Goal: Task Accomplishment & Management: Complete application form

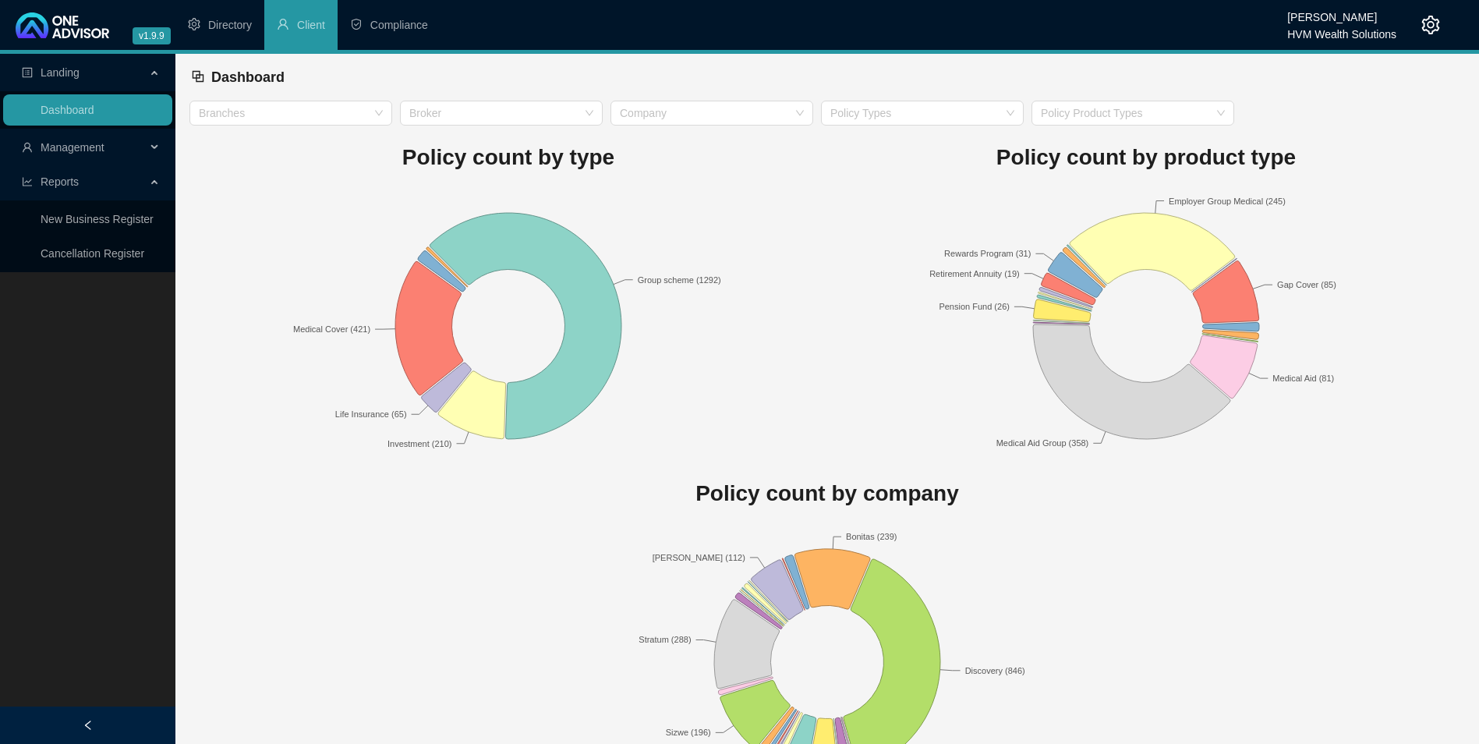
click at [98, 181] on span "Reports" at bounding box center [84, 181] width 124 height 31
click at [99, 149] on span "Management" at bounding box center [73, 147] width 64 height 12
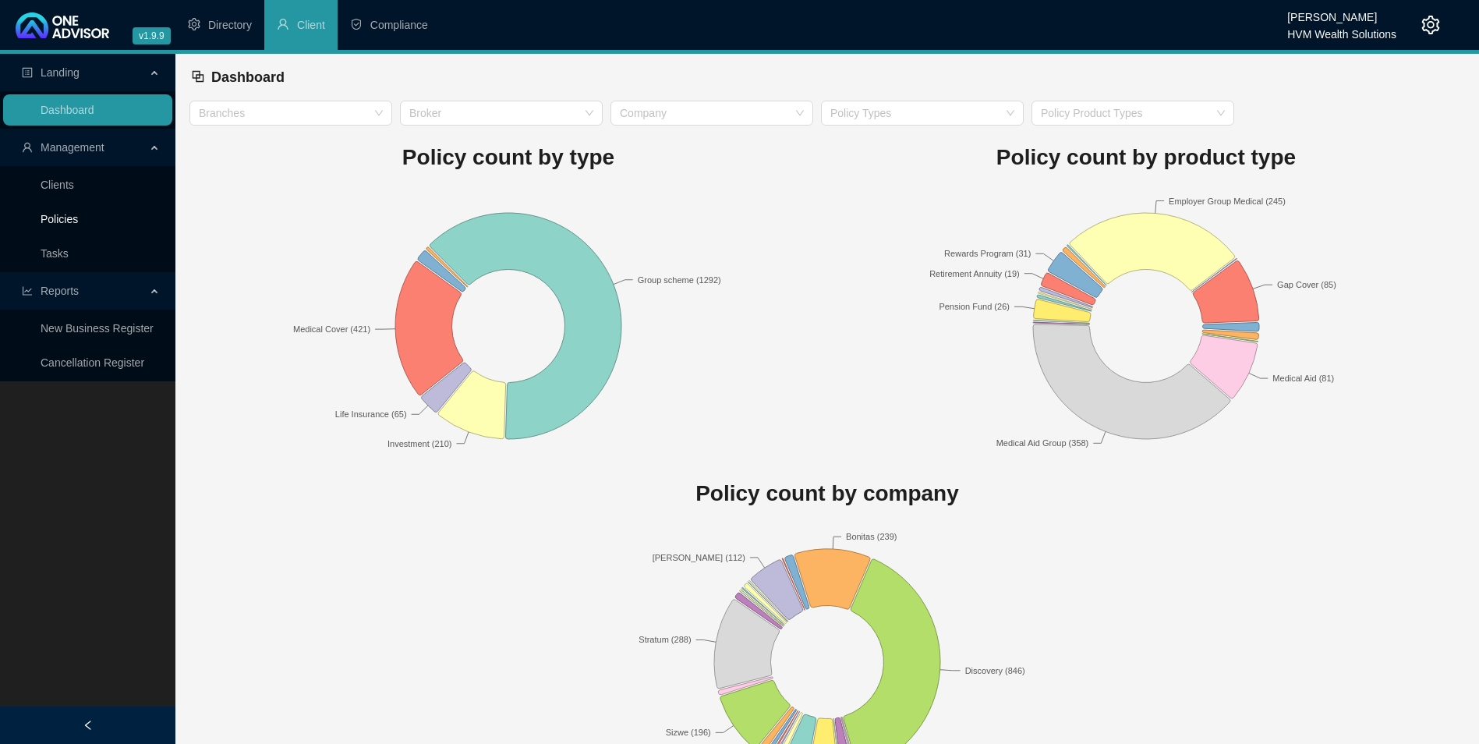
click at [78, 224] on link "Policies" at bounding box center [59, 219] width 37 height 12
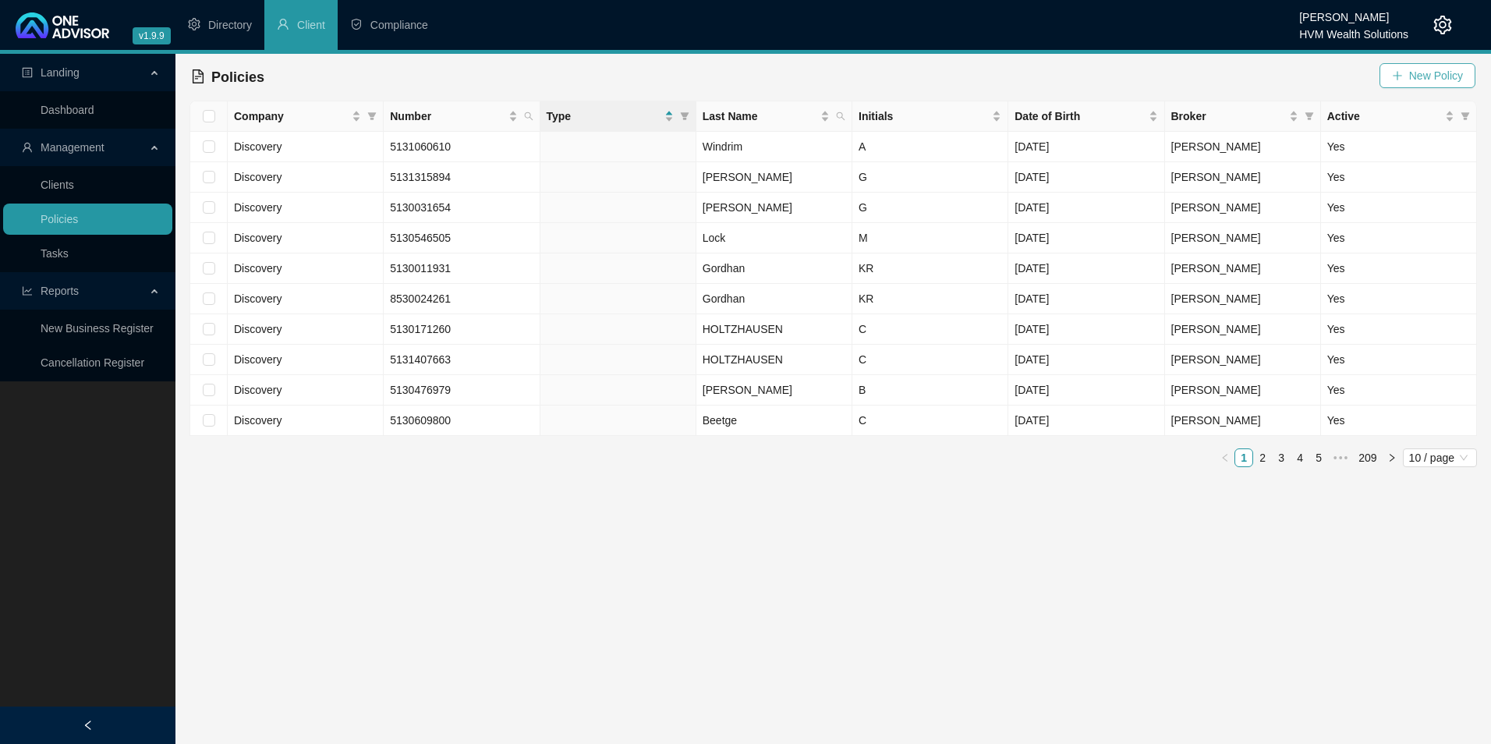
click at [1449, 79] on span "New Policy" at bounding box center [1436, 75] width 54 height 17
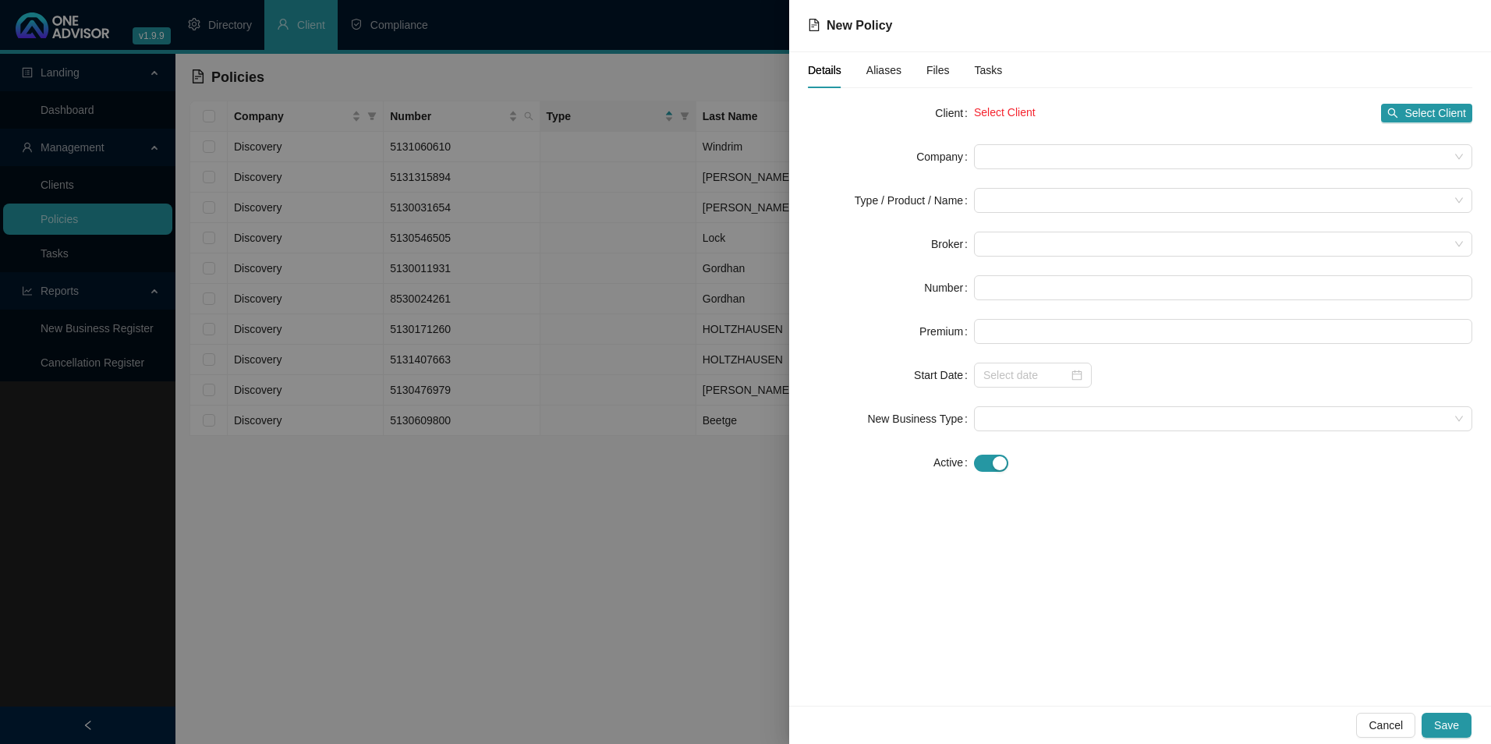
click at [469, 186] on div at bounding box center [745, 372] width 1491 height 744
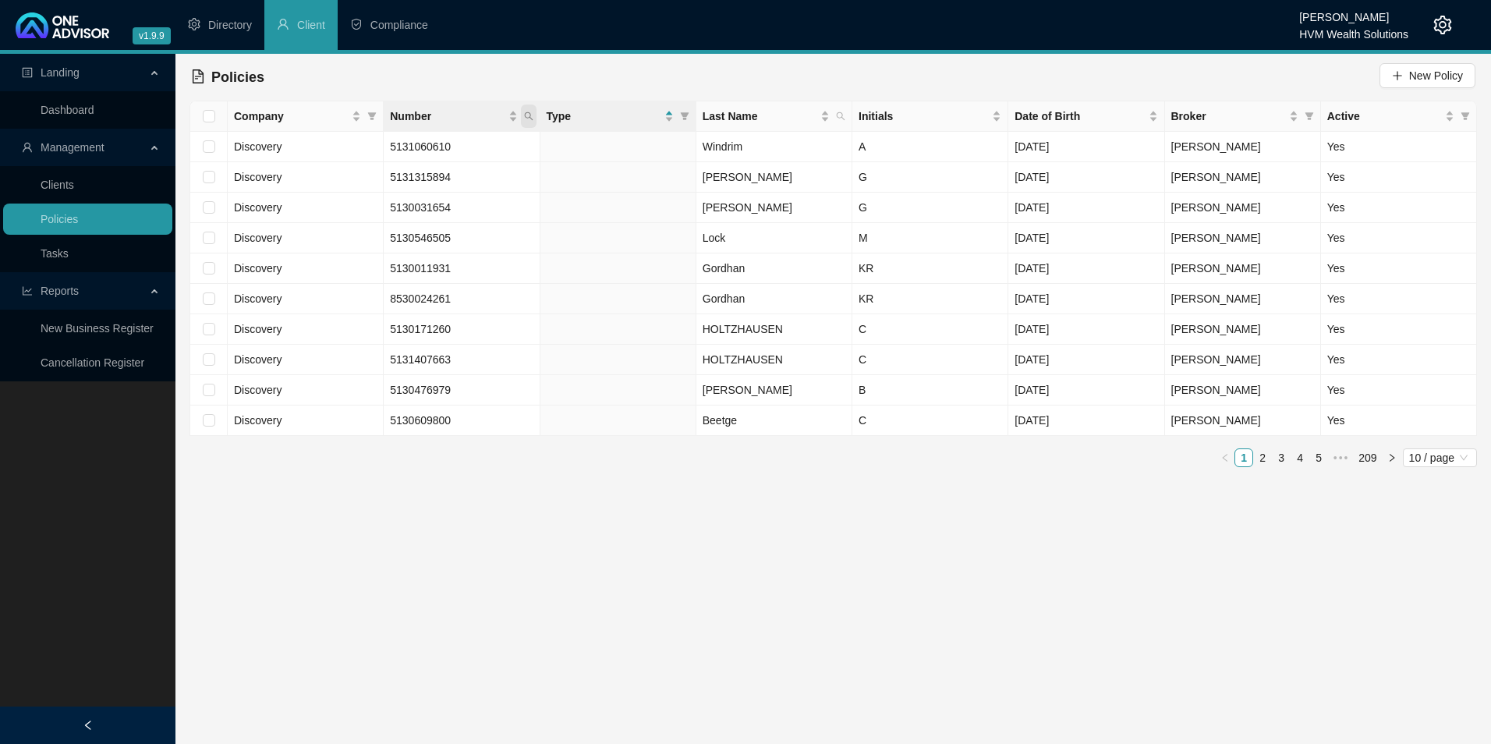
click at [527, 115] on icon "search" at bounding box center [528, 115] width 9 height 9
type input "622381180"
click at [440, 178] on span "Search" at bounding box center [426, 177] width 34 height 17
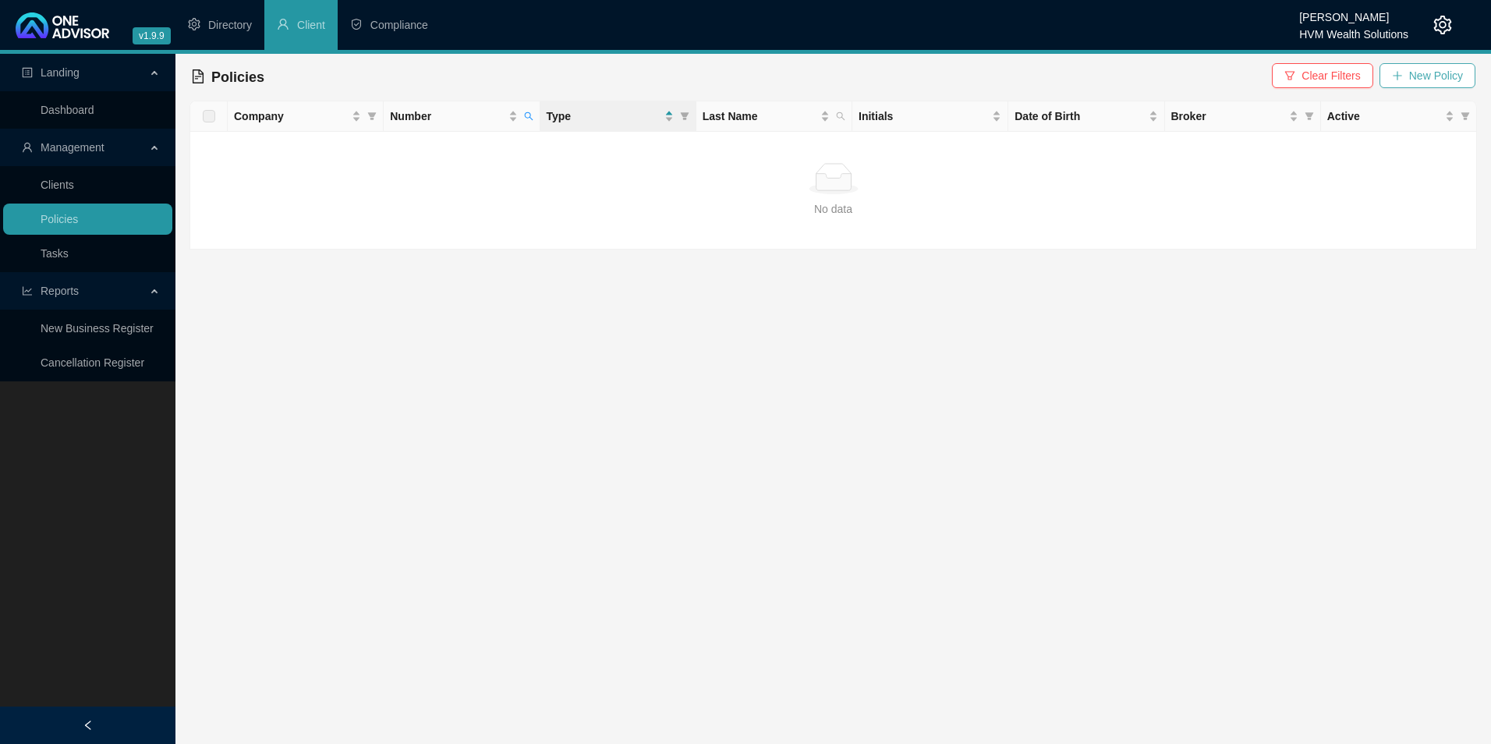
click at [1413, 69] on span "New Policy" at bounding box center [1436, 75] width 54 height 17
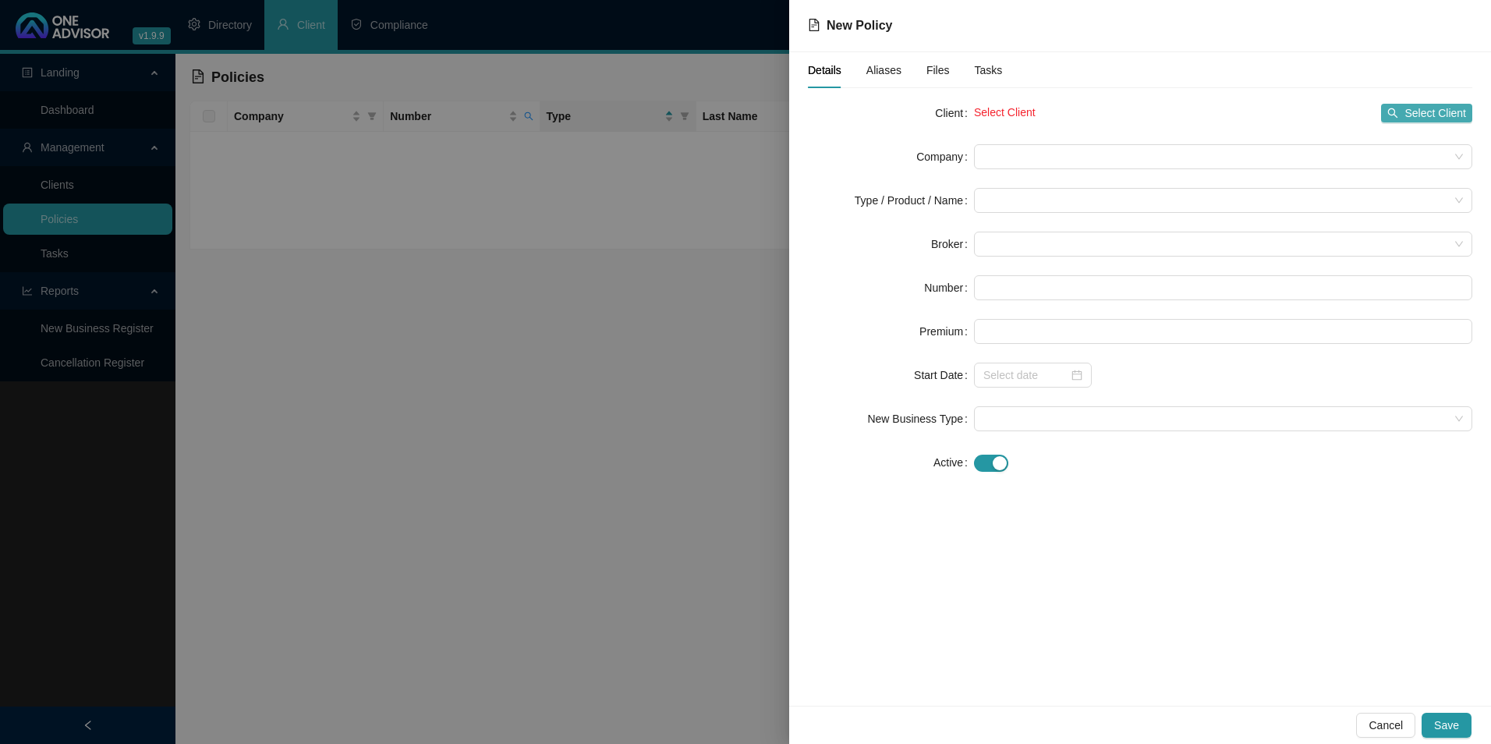
click at [1459, 108] on span "Select Client" at bounding box center [1435, 112] width 62 height 17
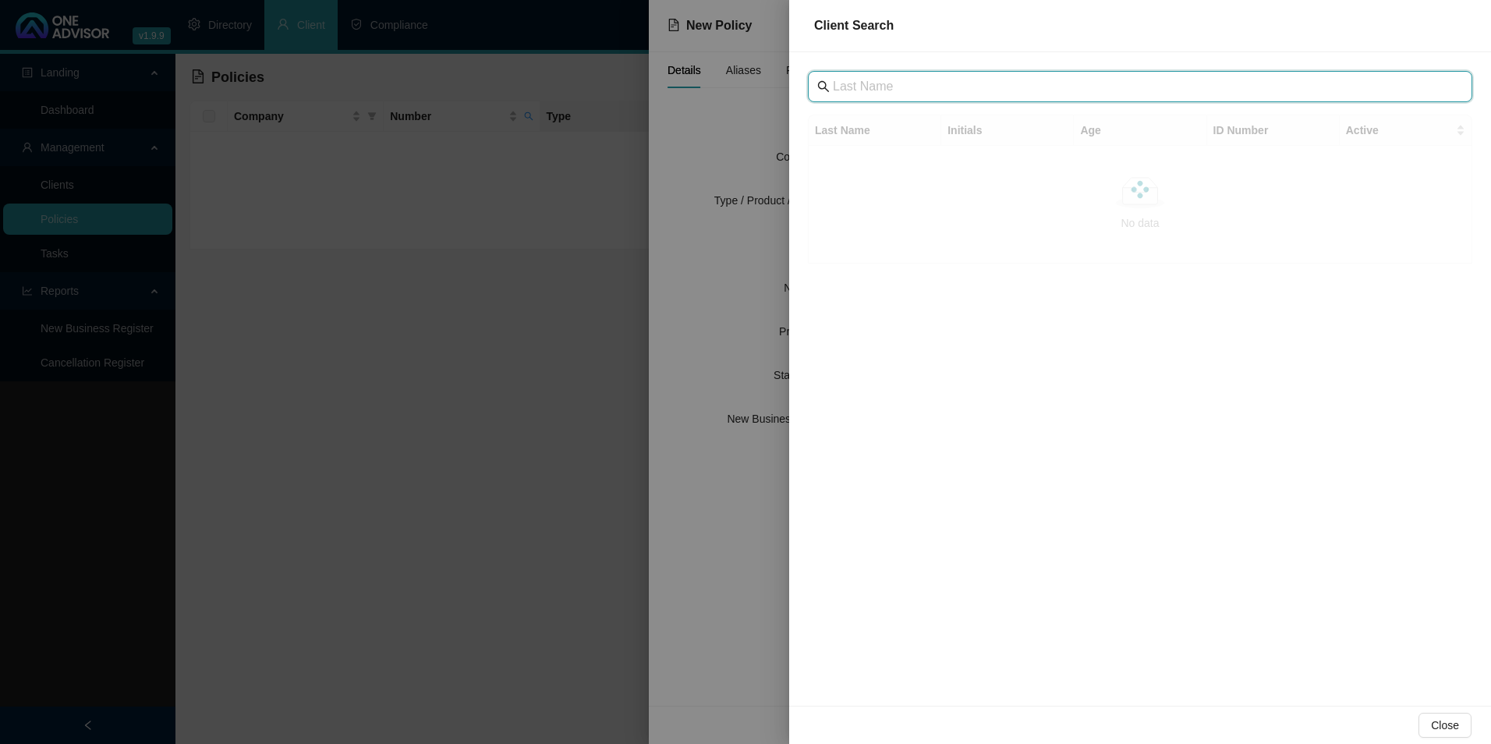
click at [1018, 91] on input "text" at bounding box center [1141, 86] width 617 height 19
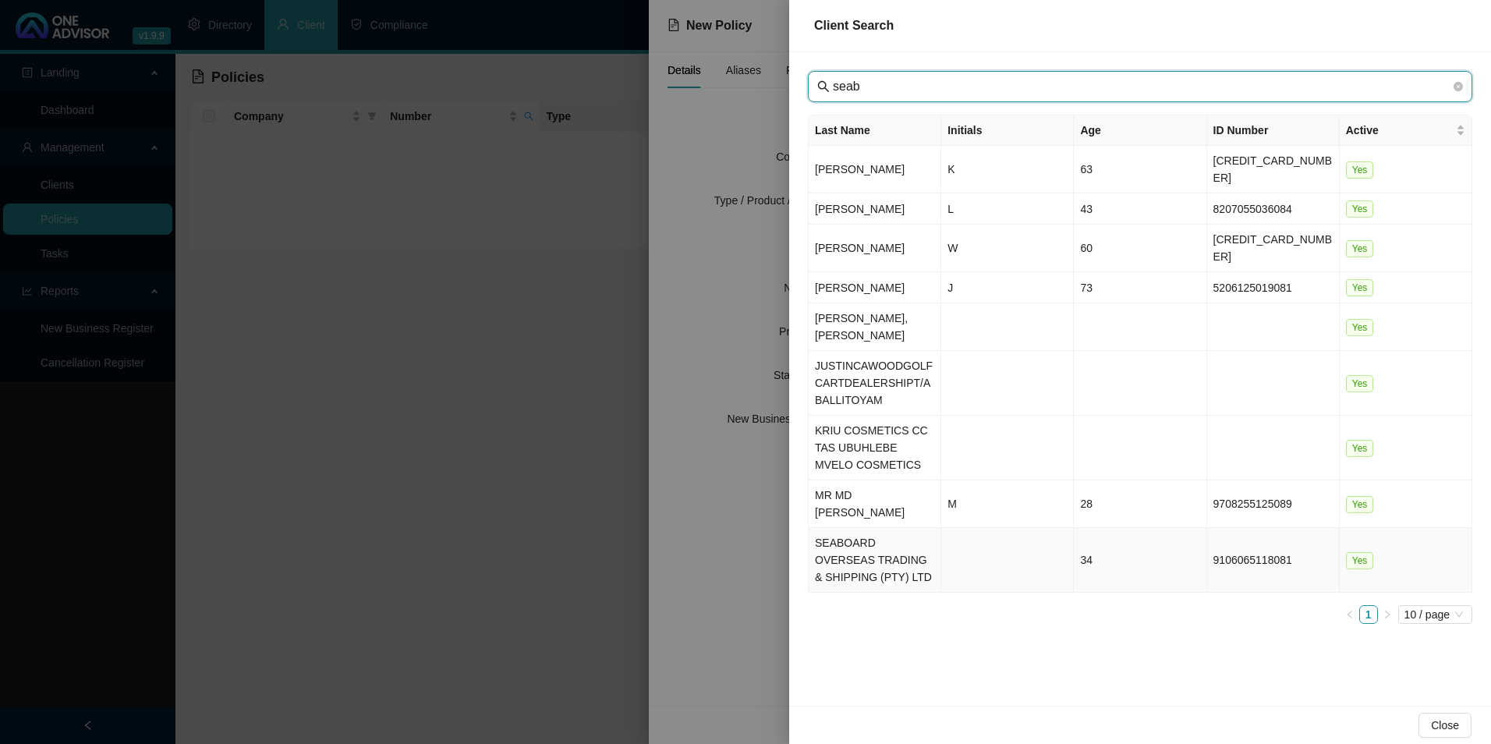
type input "seab"
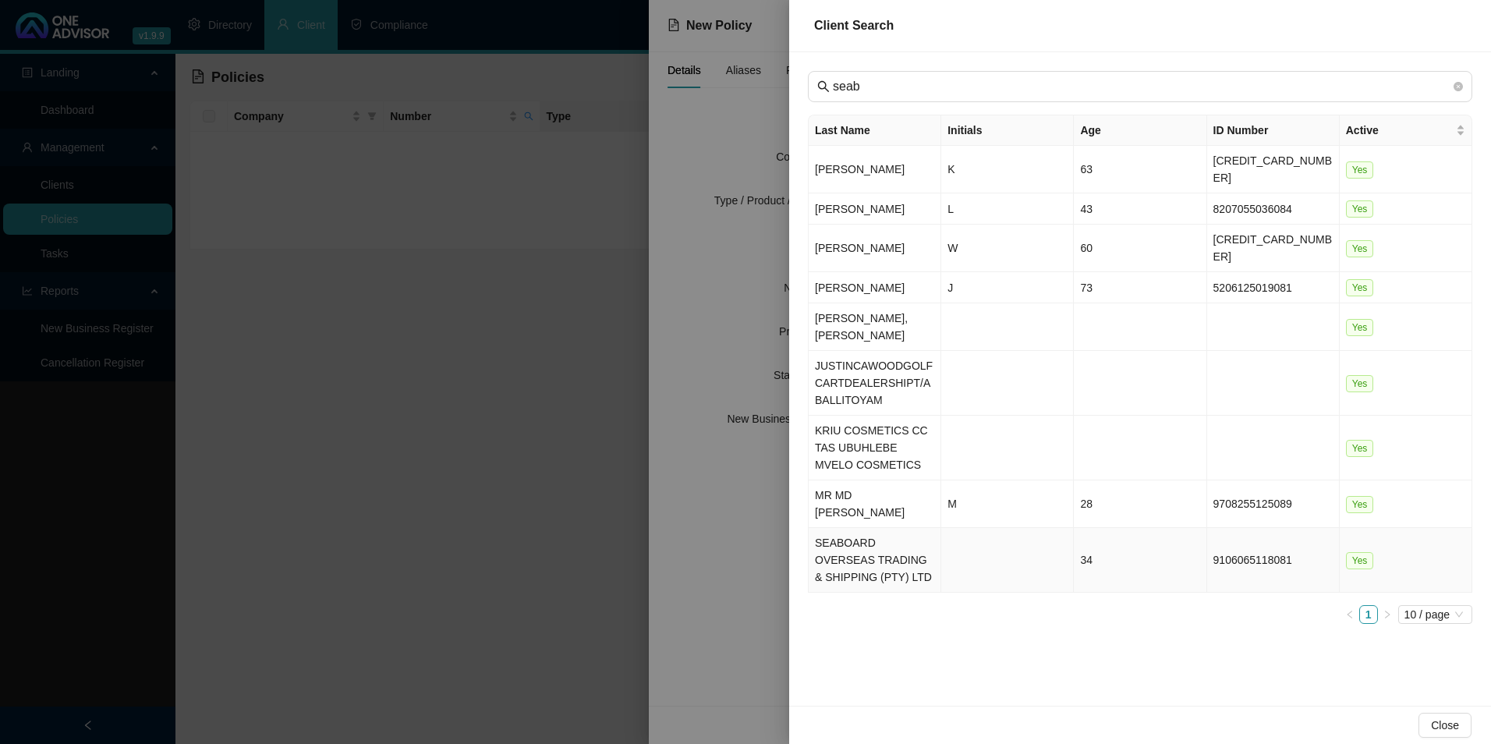
click at [823, 528] on td "SEABOARD OVERSEAS TRADING & SHIPPING (PTY) LTD" at bounding box center [874, 560] width 133 height 65
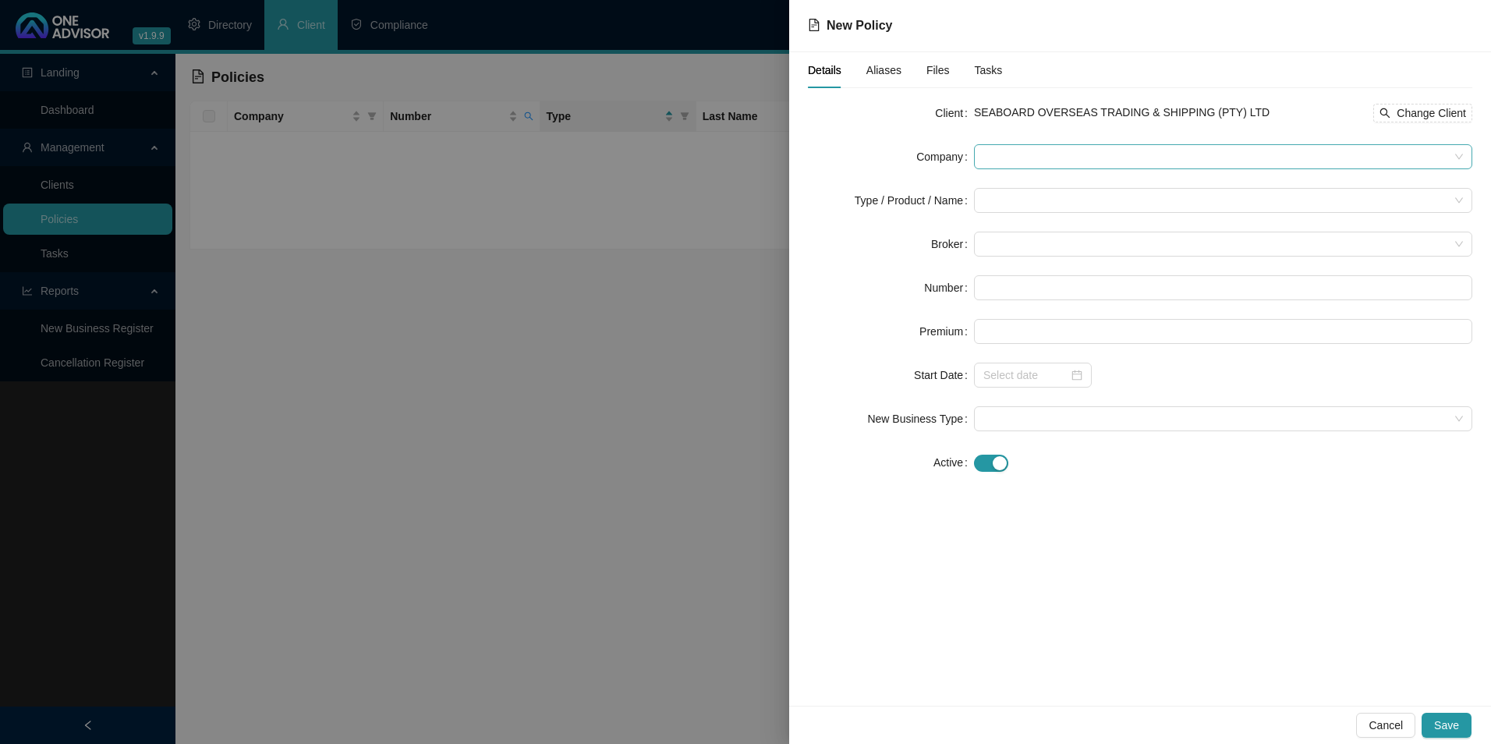
click at [1078, 163] on span at bounding box center [1222, 156] width 479 height 23
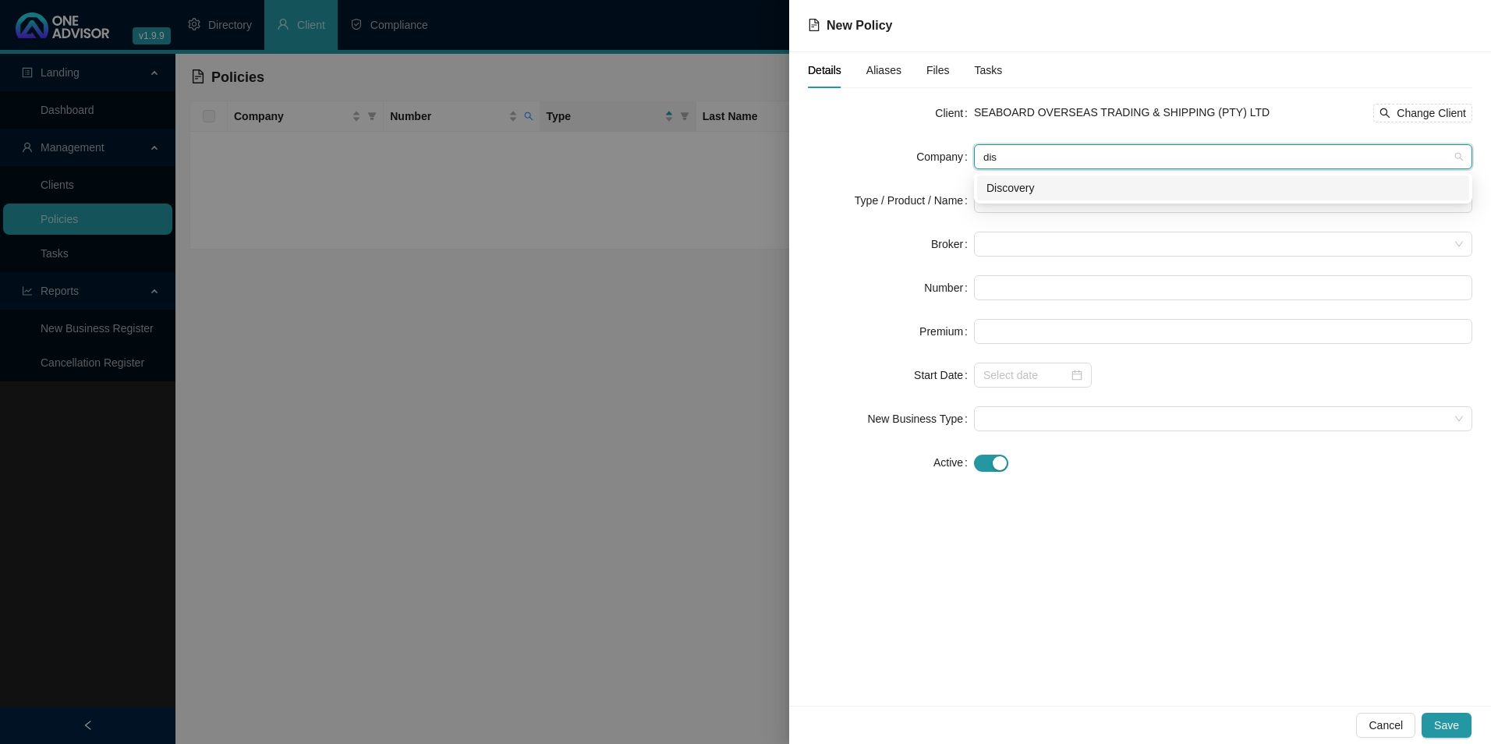
type input "disc"
click at [1045, 184] on div "Discovery" at bounding box center [1222, 187] width 473 height 17
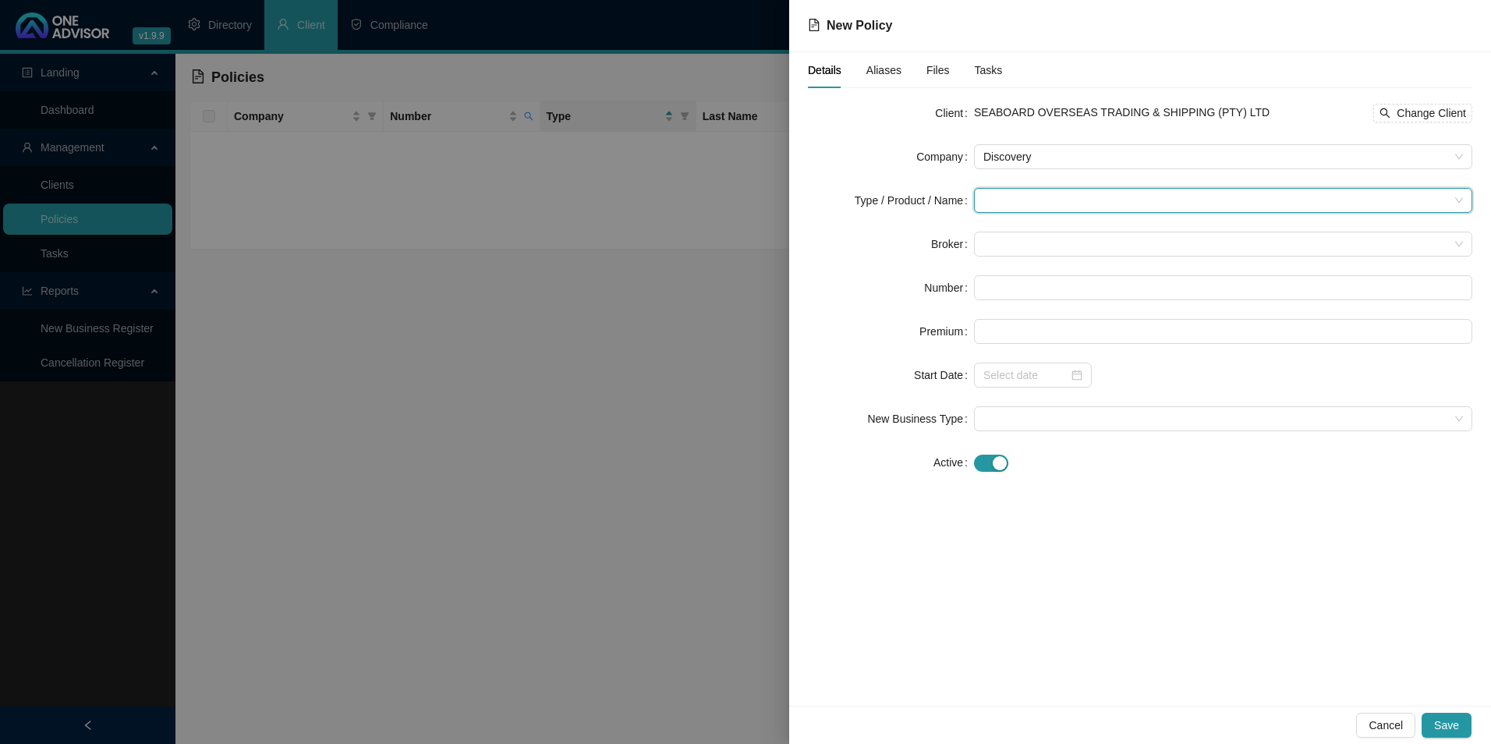
click at [1023, 205] on input "search" at bounding box center [1215, 200] width 465 height 23
click at [1023, 279] on div "Short Term Insurance" at bounding box center [1038, 281] width 104 height 17
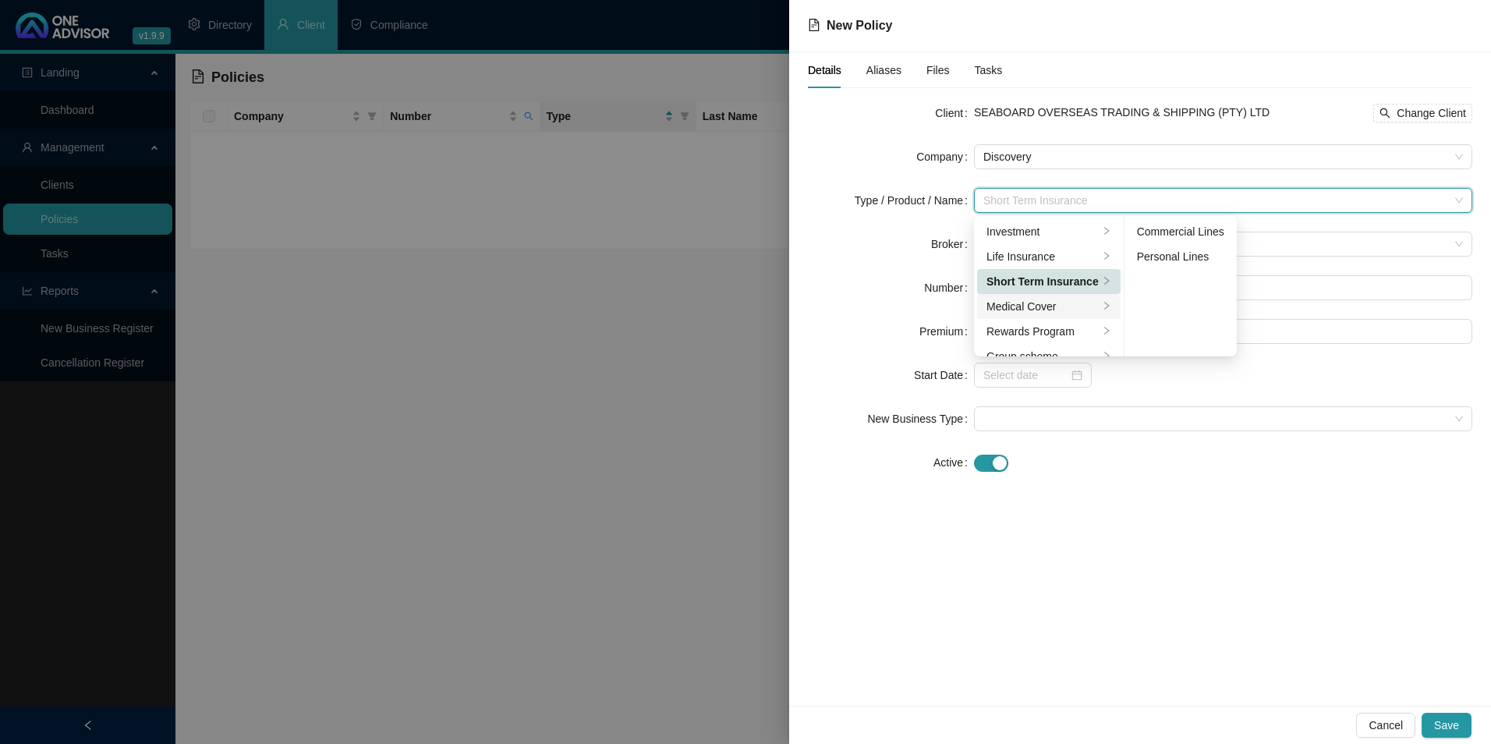
click at [1017, 301] on div "Medical Cover" at bounding box center [1042, 306] width 112 height 17
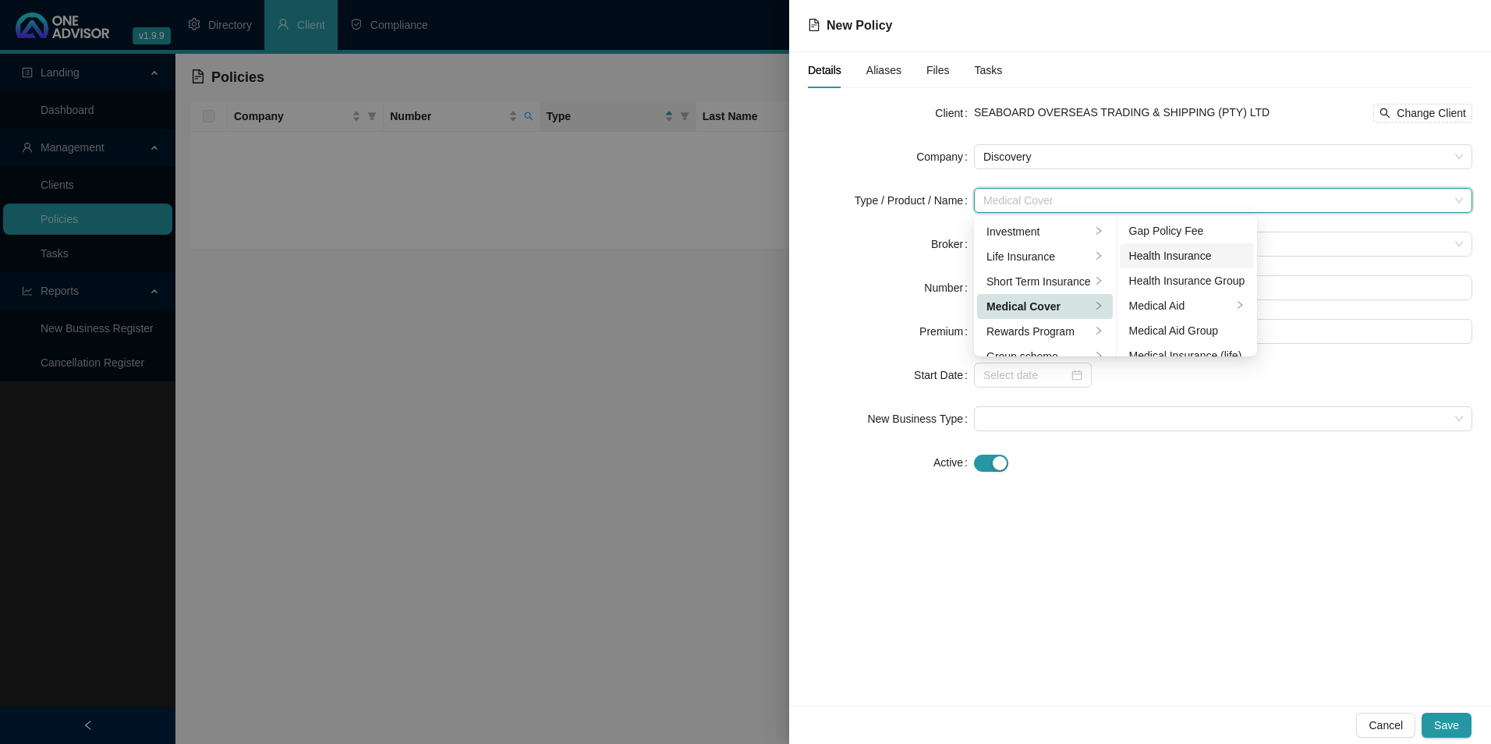
scroll to position [78, 0]
click at [1182, 302] on div "Medical Aid Group" at bounding box center [1187, 303] width 116 height 17
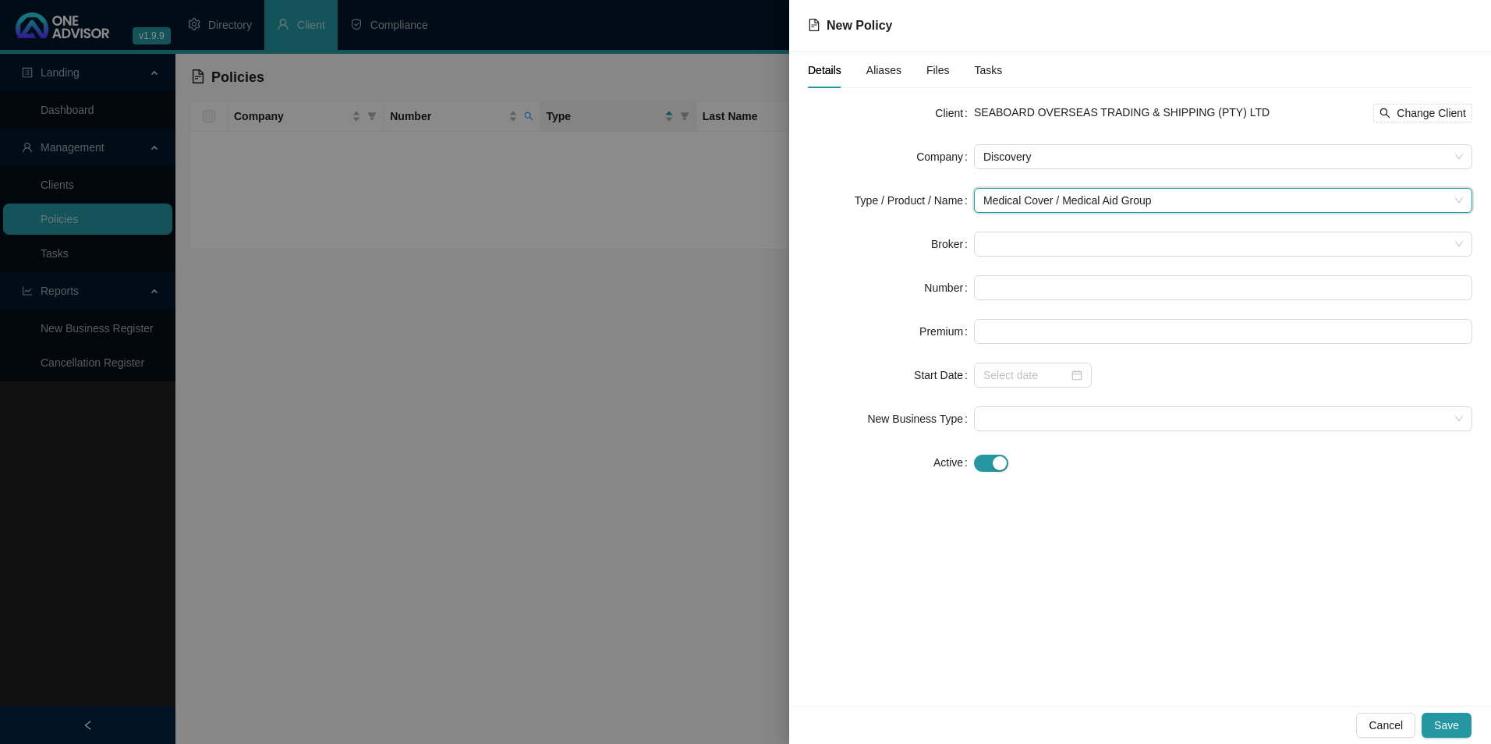
click at [1014, 258] on form "Client SEABOARD OVERSEAS TRADING & SHIPPING (PTY) LTD Change Client Company Dis…" at bounding box center [1140, 288] width 664 height 374
click at [1009, 250] on span at bounding box center [1222, 243] width 479 height 23
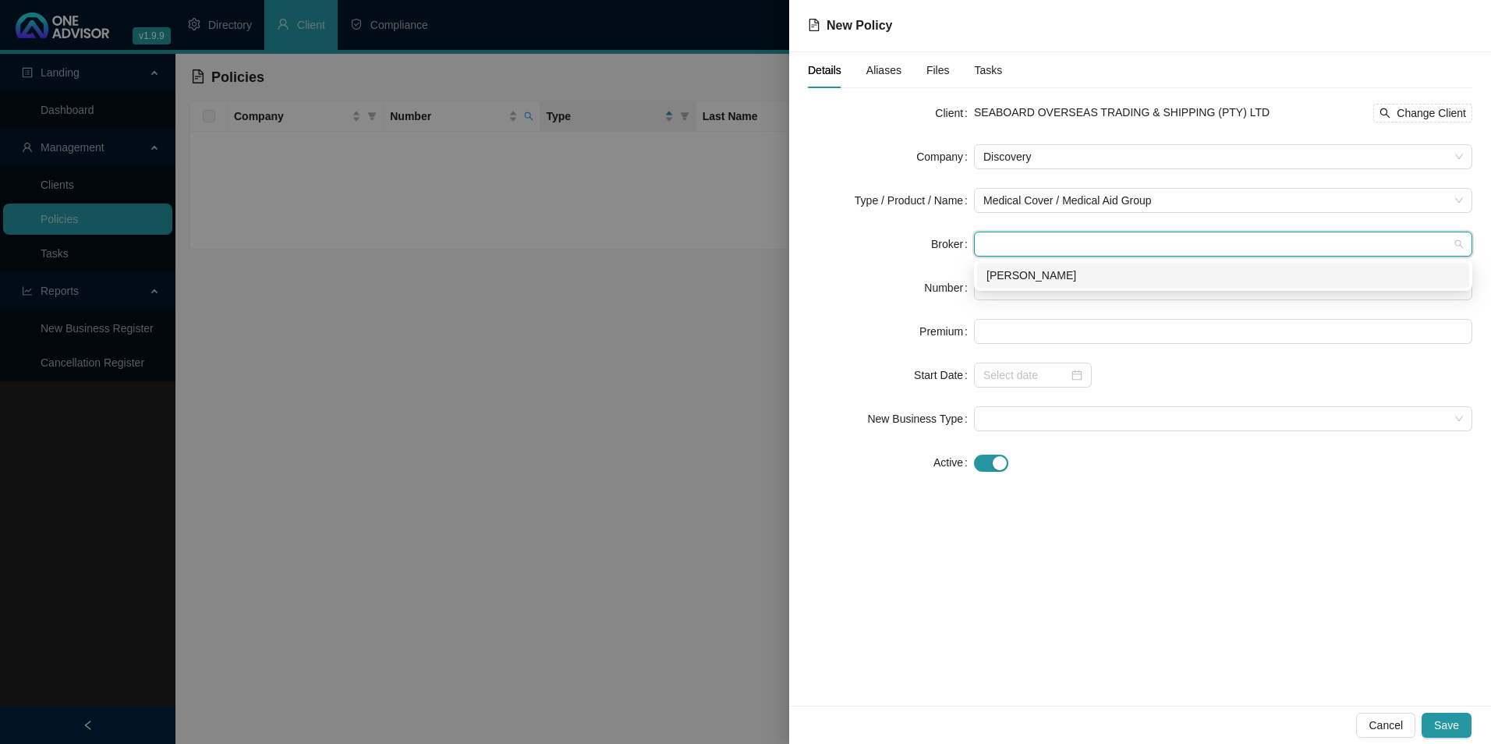
click at [1021, 287] on div "[PERSON_NAME]" at bounding box center [1223, 275] width 492 height 25
click at [1141, 289] on input "text" at bounding box center [1223, 287] width 498 height 25
paste input "622381180"
type input "622381180"
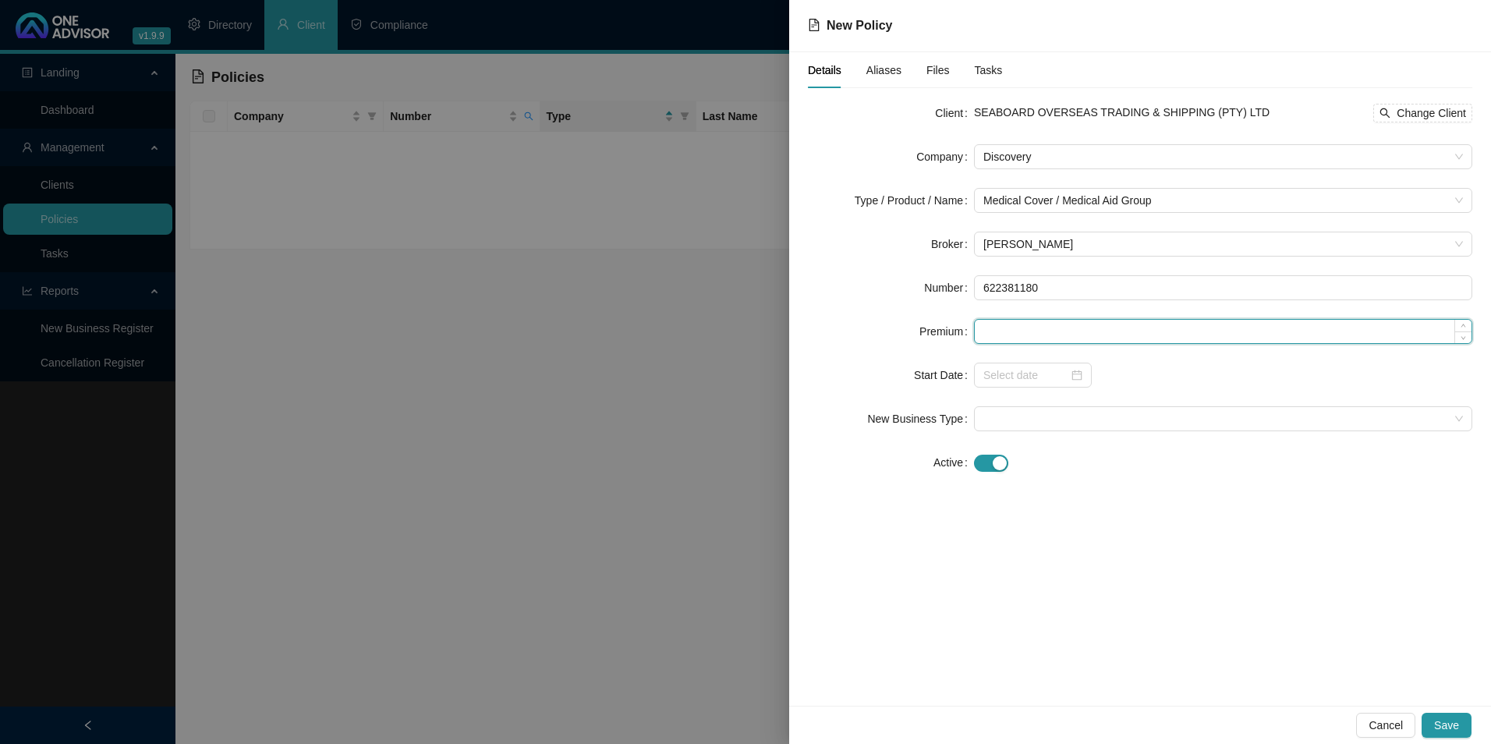
click at [1030, 332] on input at bounding box center [1223, 331] width 497 height 23
click at [1104, 336] on input at bounding box center [1223, 331] width 497 height 23
paste input "7662"
type input "7662.00"
click at [1028, 372] on input at bounding box center [1025, 374] width 85 height 17
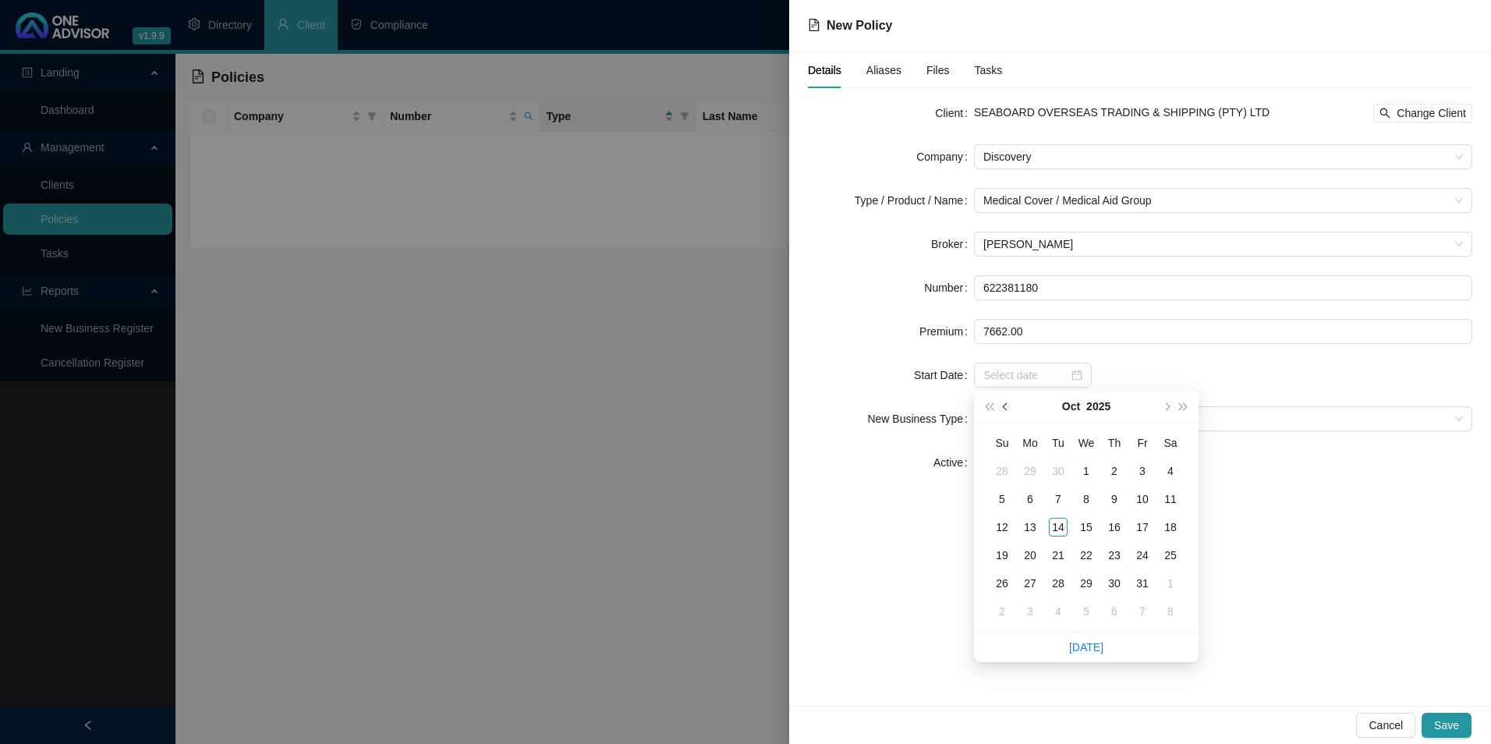
click at [1006, 408] on span "prev-year" at bounding box center [1007, 406] width 8 height 8
type input "[DATE]"
click at [1031, 470] on div "1" at bounding box center [1030, 471] width 19 height 19
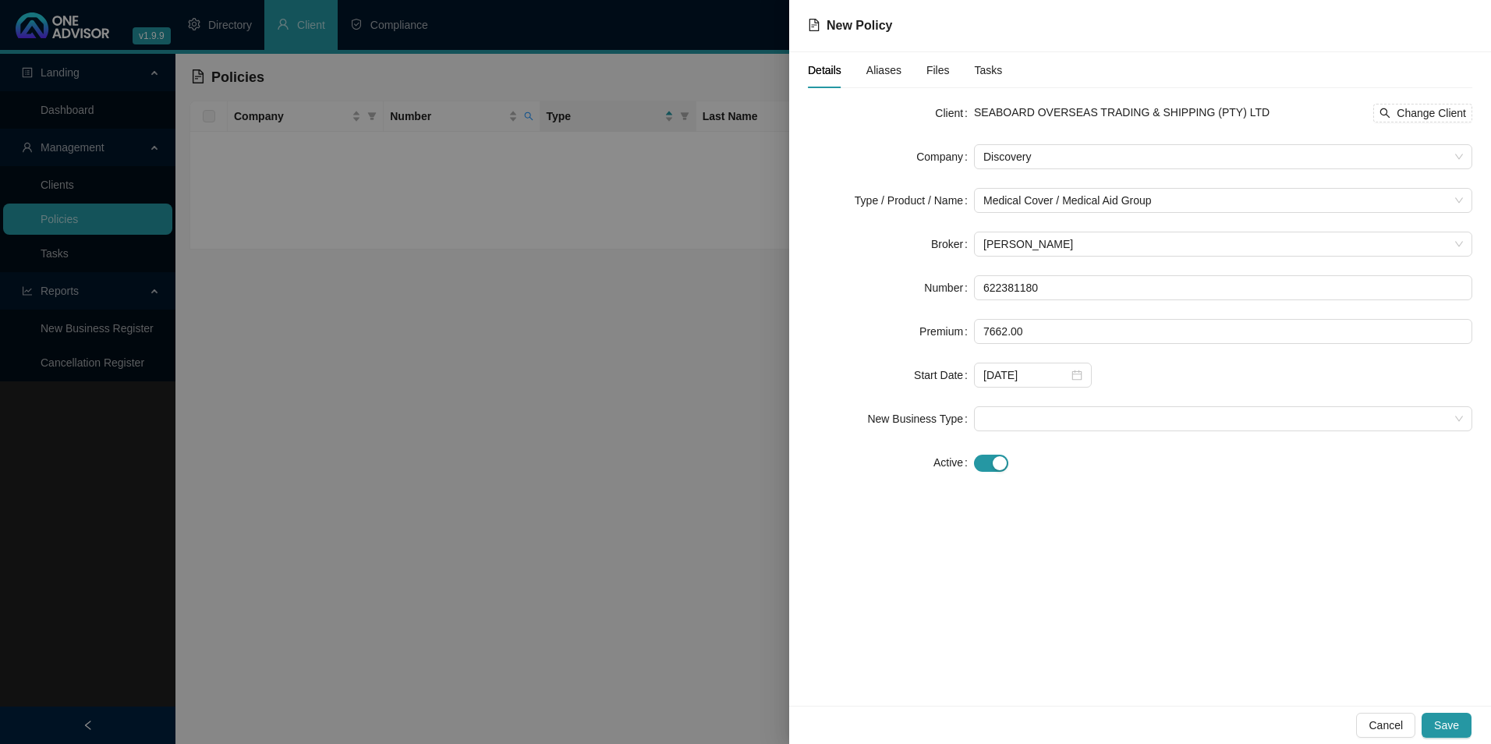
click at [1053, 402] on form "Client SEABOARD OVERSEAS TRADING & SHIPPING (PTY) LTD Change Client Company Dis…" at bounding box center [1140, 288] width 664 height 374
click at [1056, 418] on span at bounding box center [1222, 418] width 479 height 23
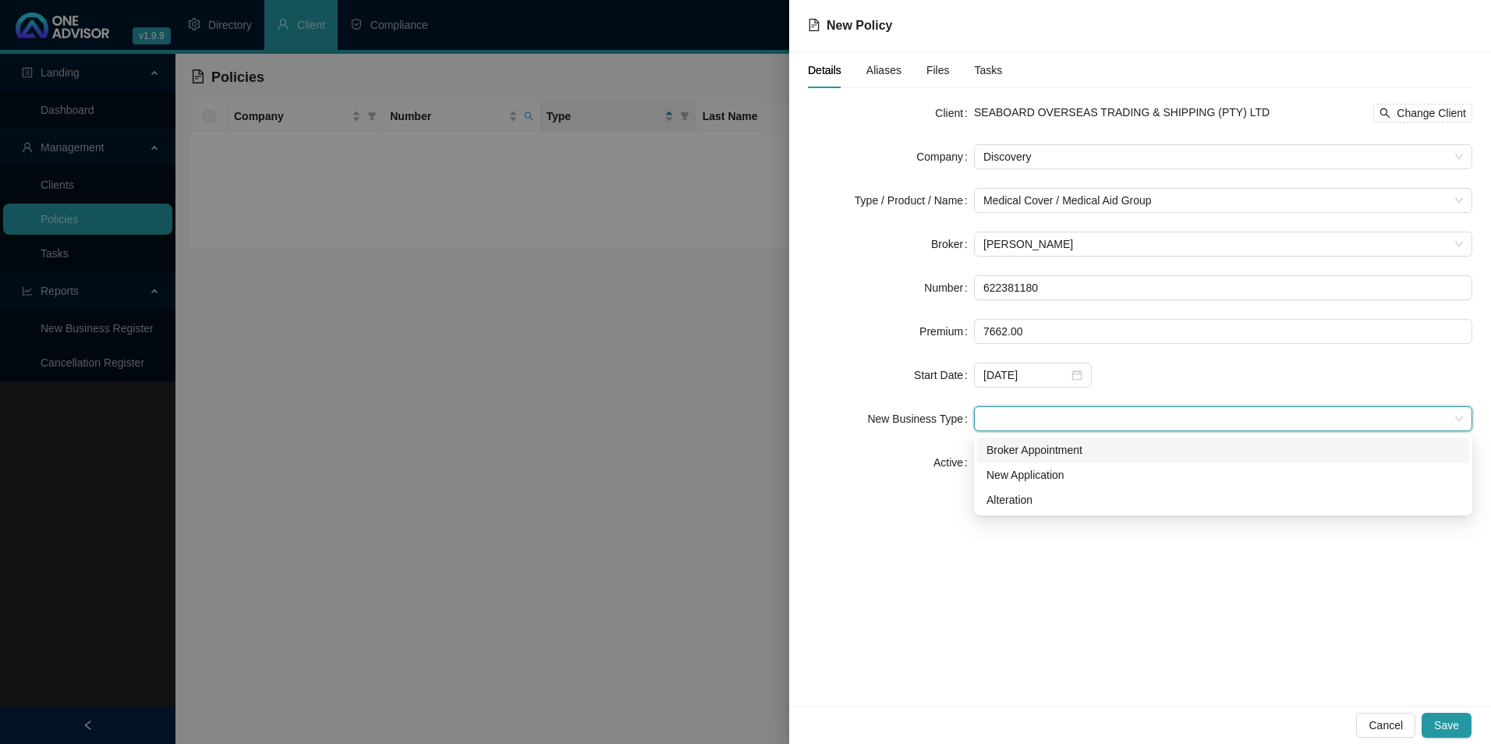
click at [1030, 453] on div "Broker Appointment" at bounding box center [1222, 449] width 473 height 17
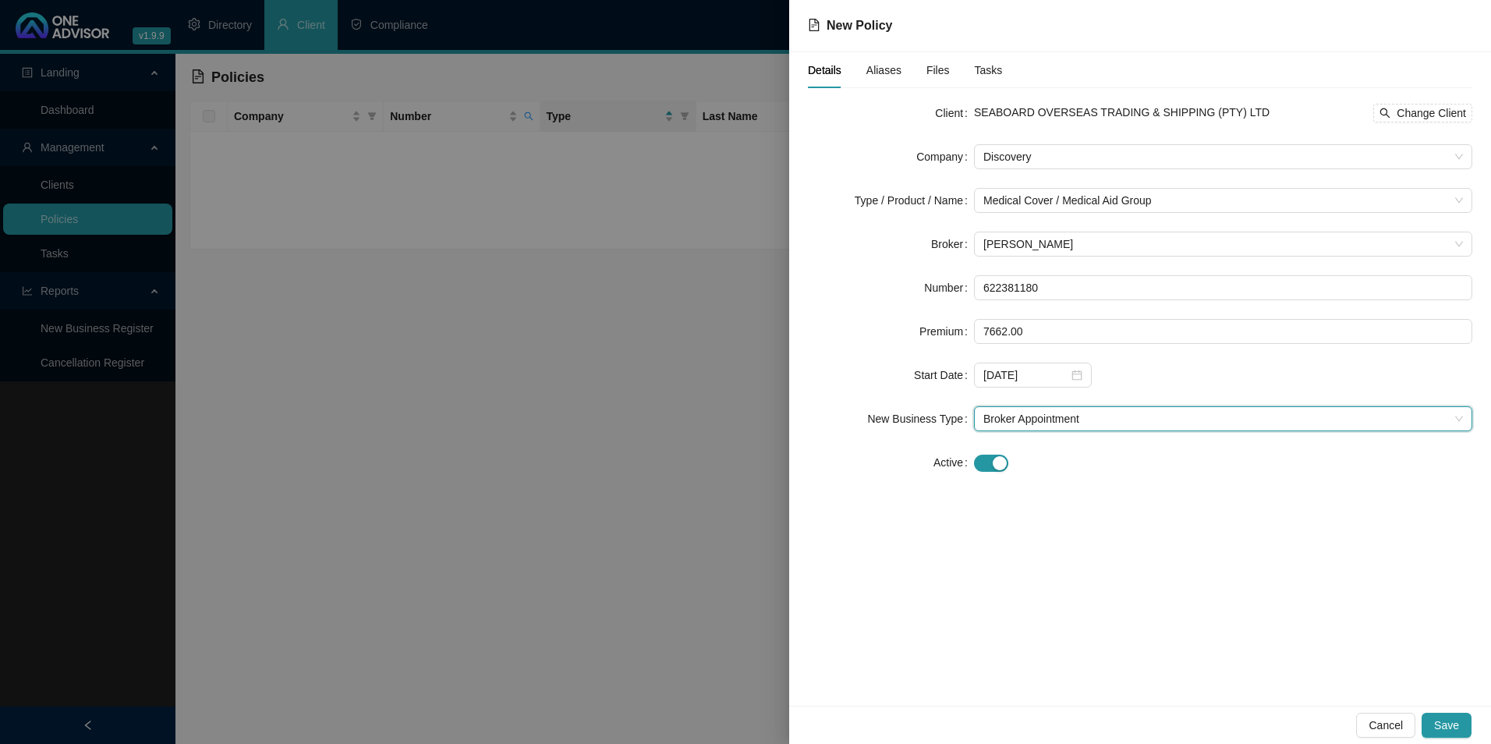
click at [1445, 712] on div "Cancel Save" at bounding box center [1140, 725] width 702 height 38
click at [1445, 722] on span "Save" at bounding box center [1446, 724] width 25 height 17
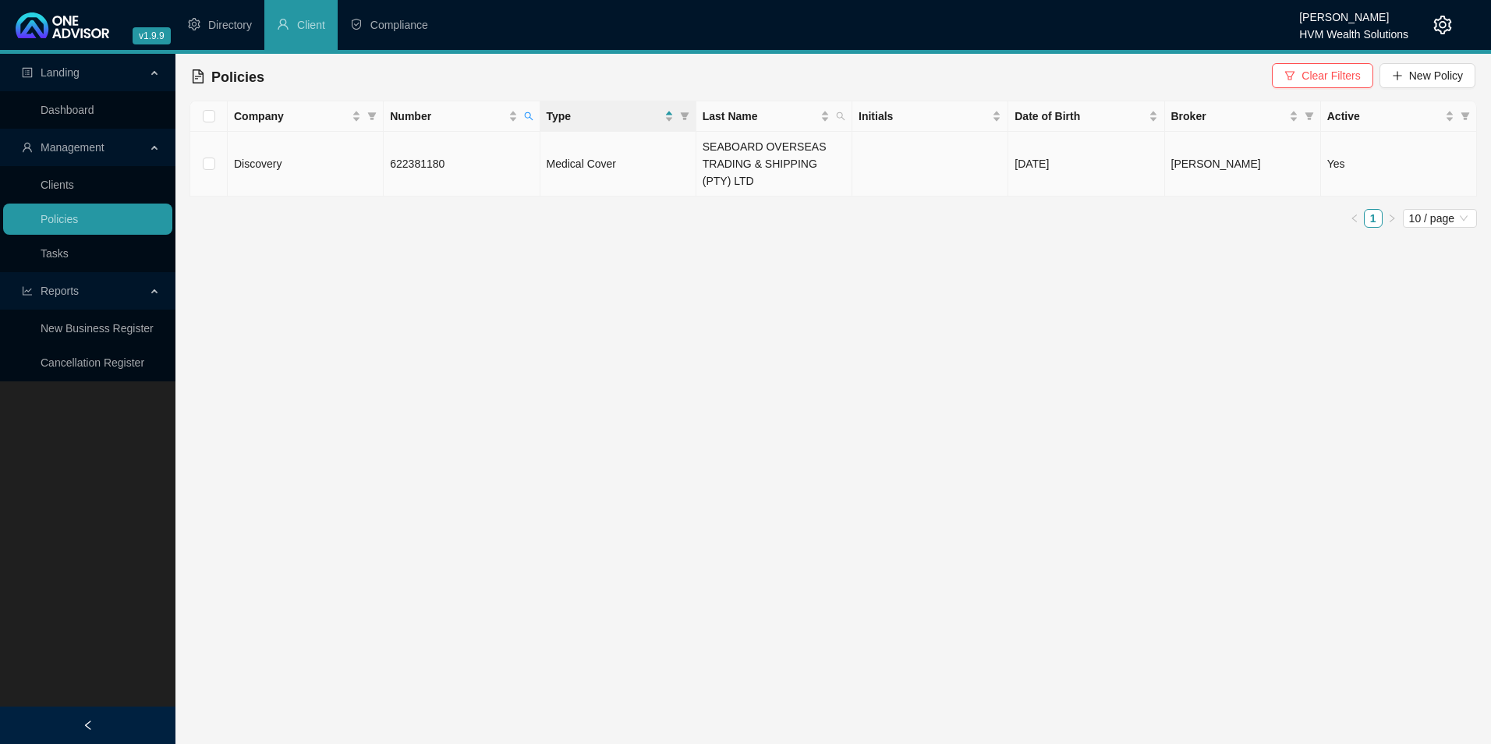
click at [454, 157] on td "622381180" at bounding box center [462, 164] width 156 height 65
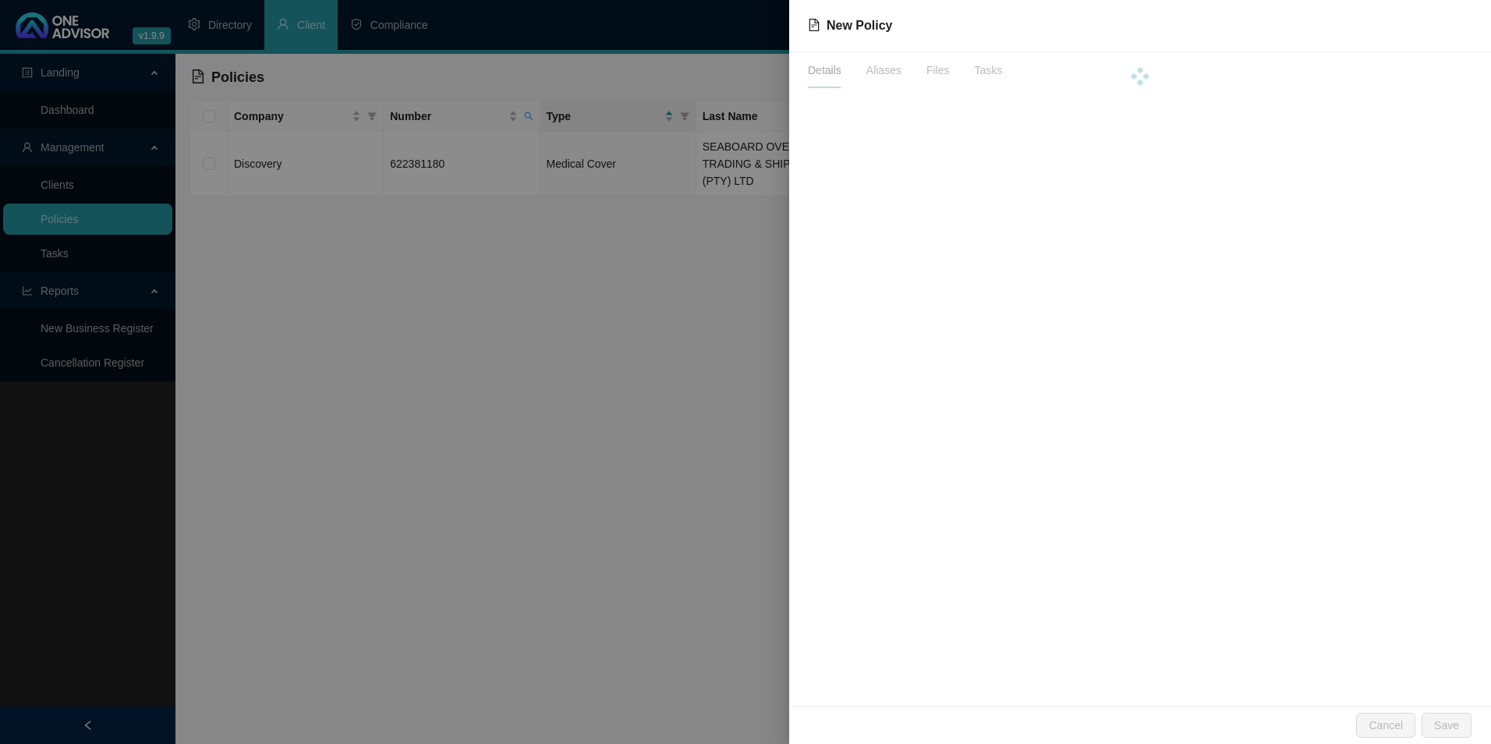
click at [847, 72] on div at bounding box center [1140, 76] width 664 height 48
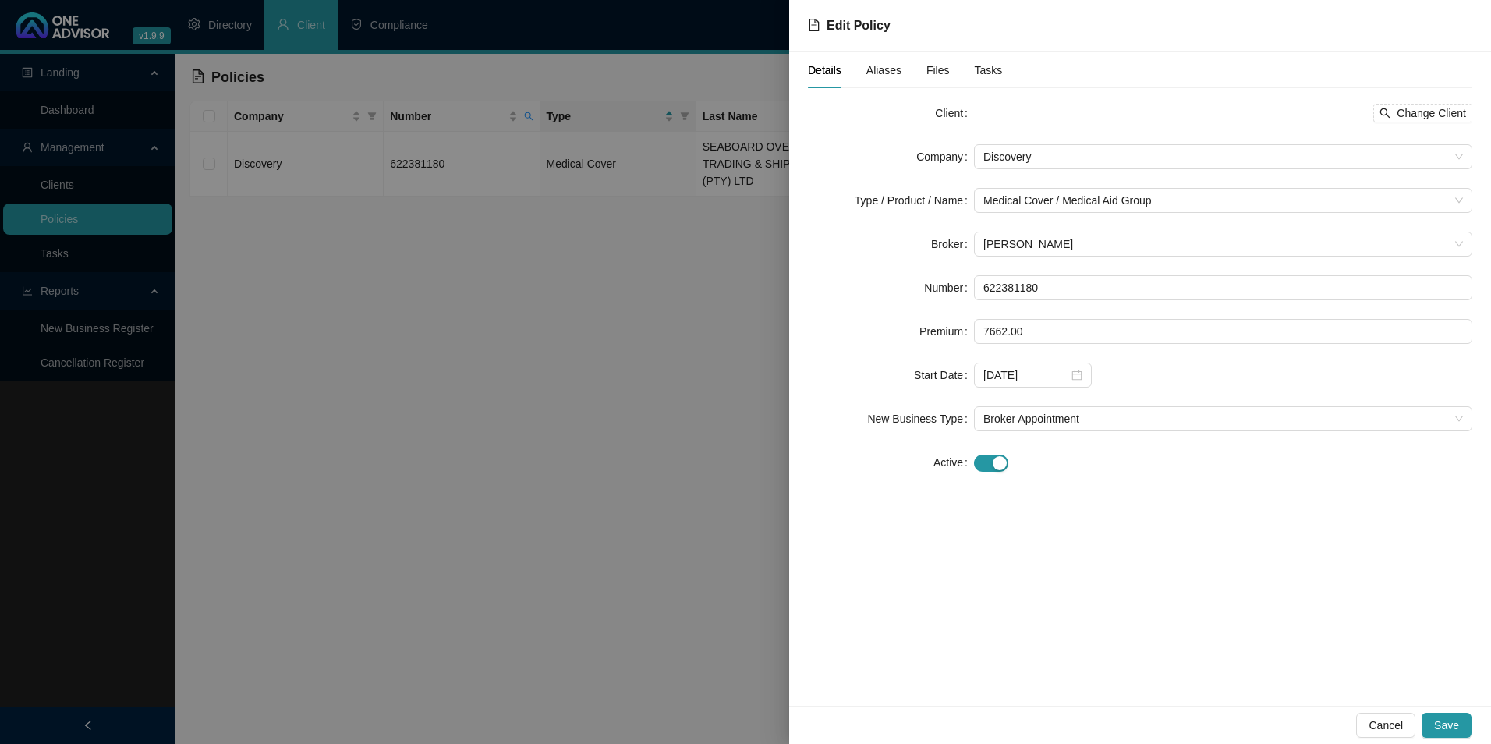
click at [876, 73] on span "Aliases" at bounding box center [883, 70] width 35 height 11
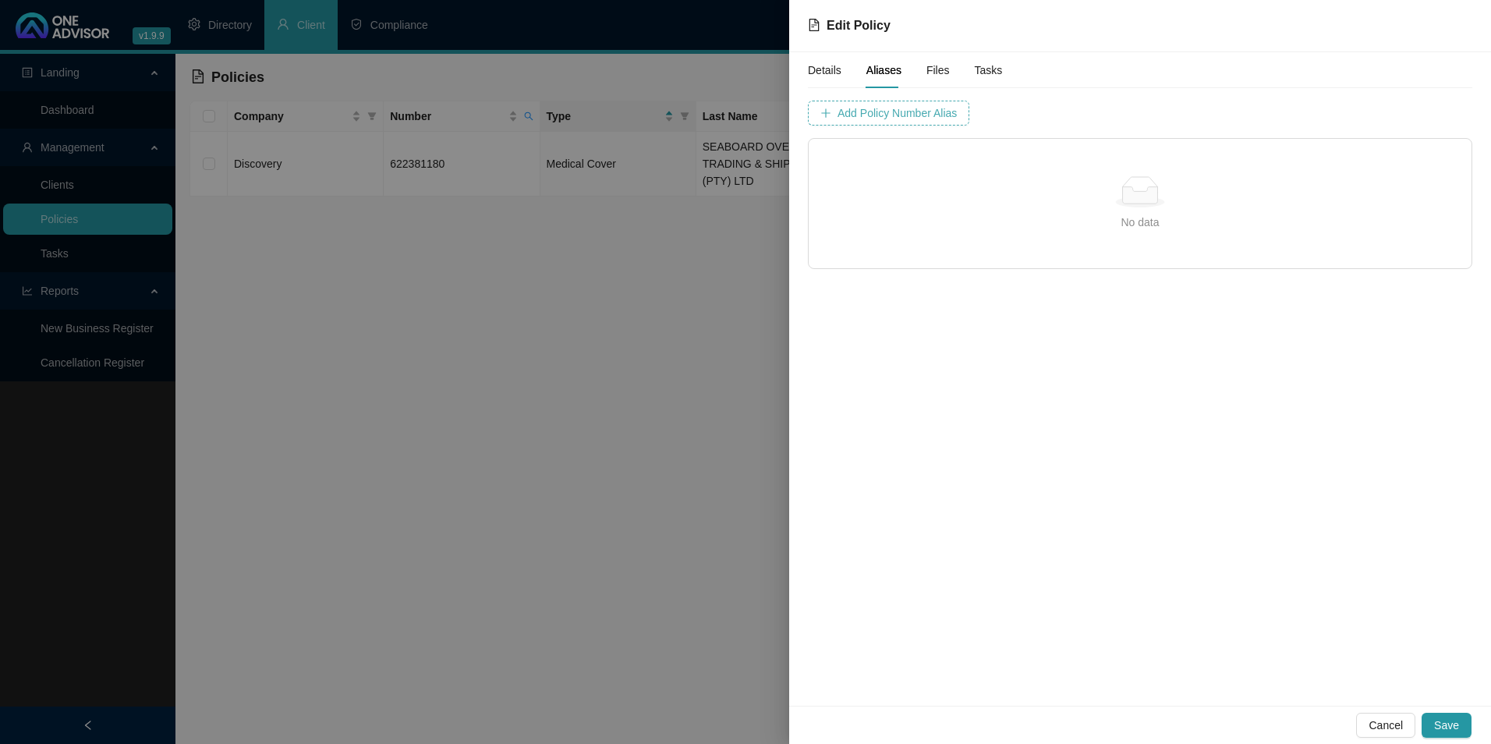
drag, startPoint x: 900, startPoint y: 108, endPoint x: 845, endPoint y: 114, distance: 54.8
click at [845, 114] on span "Add Policy Number Alias" at bounding box center [896, 112] width 119 height 17
type input "6223811"
click at [1228, 119] on span "Add Policy Number Alias" at bounding box center [1287, 112] width 119 height 17
click at [1456, 725] on span "Save" at bounding box center [1446, 724] width 25 height 17
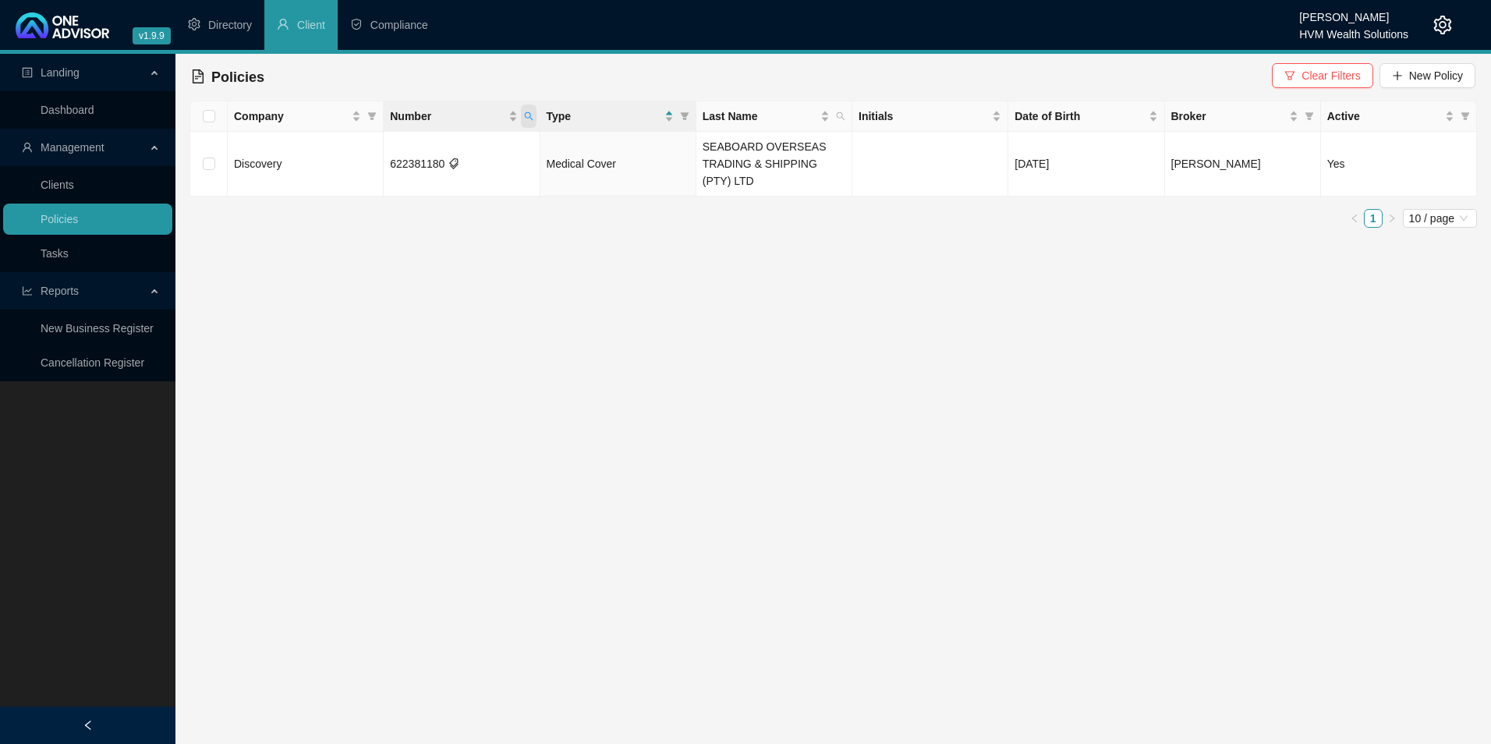
click at [534, 119] on span "Number" at bounding box center [529, 115] width 16 height 23
drag, startPoint x: 451, startPoint y: 154, endPoint x: 365, endPoint y: 149, distance: 85.9
click at [365, 149] on body "v1.9.9 [PERSON_NAME] HVM Wealth Solutions Directory Client Compliance Landing D…" at bounding box center [745, 372] width 1491 height 744
paste input "POL-1001166-J9K0V8"
click at [434, 177] on span "Search" at bounding box center [426, 177] width 34 height 17
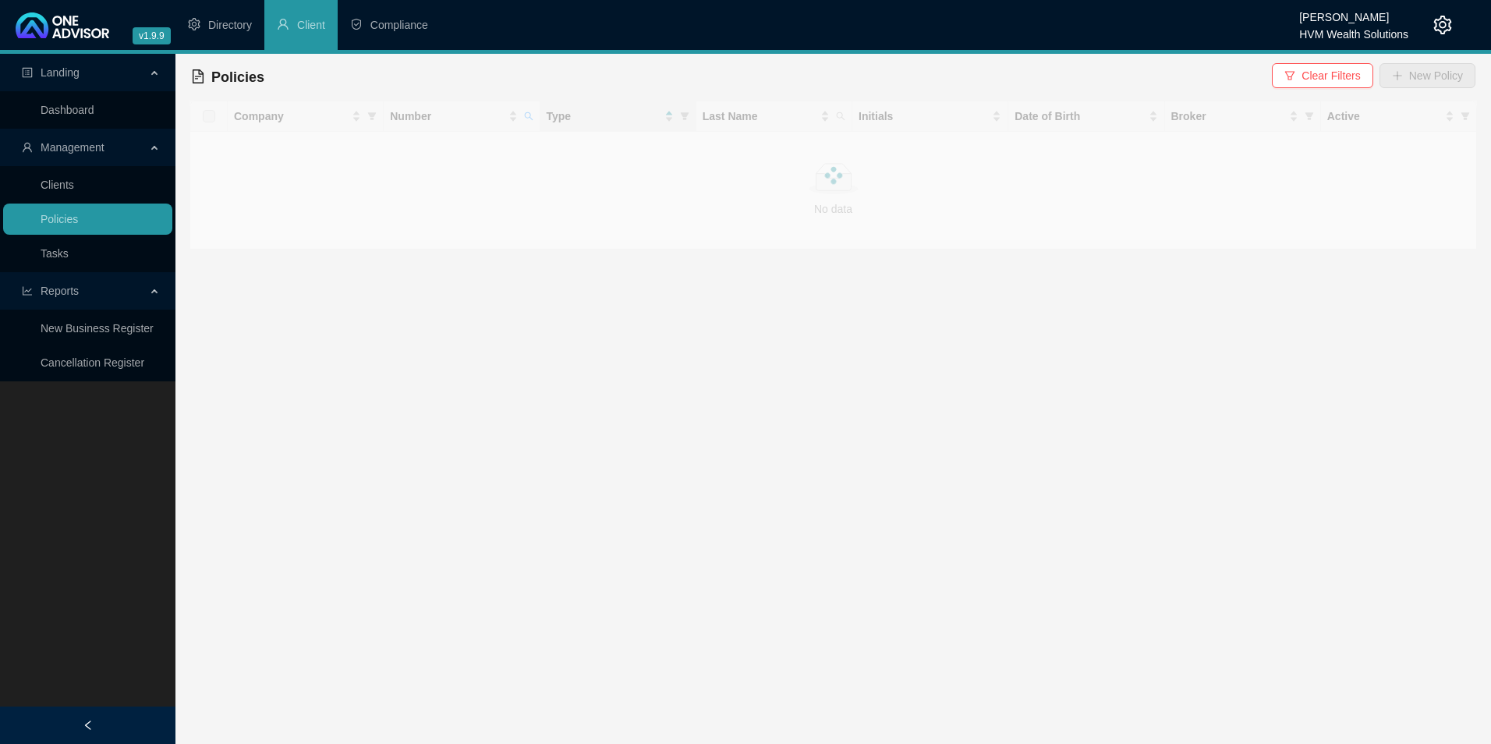
click at [524, 118] on div at bounding box center [832, 175] width 1287 height 149
click at [520, 121] on div "Number" at bounding box center [461, 116] width 143 height 17
click at [532, 108] on span at bounding box center [529, 115] width 16 height 23
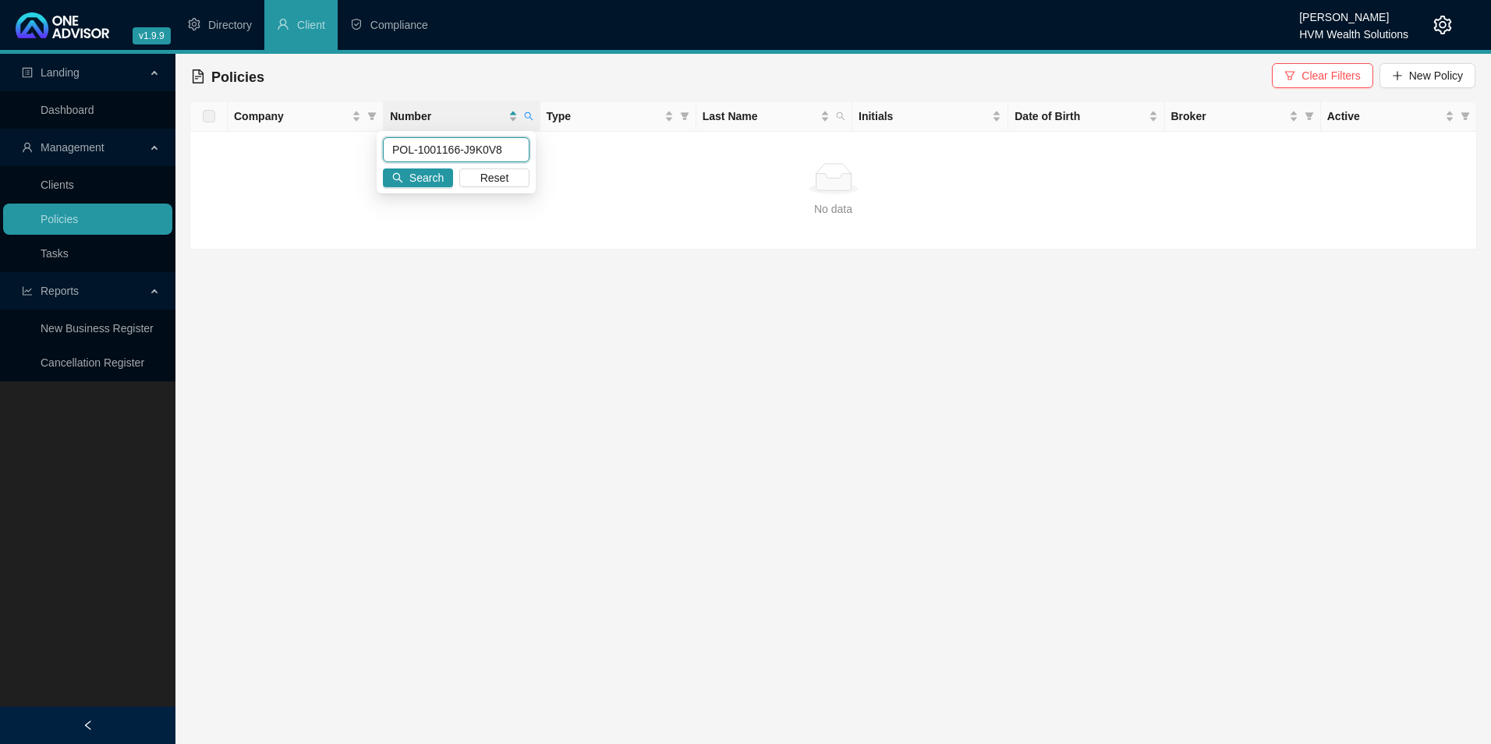
click at [418, 147] on input "POL-1001166-J9K0V8" at bounding box center [456, 149] width 147 height 25
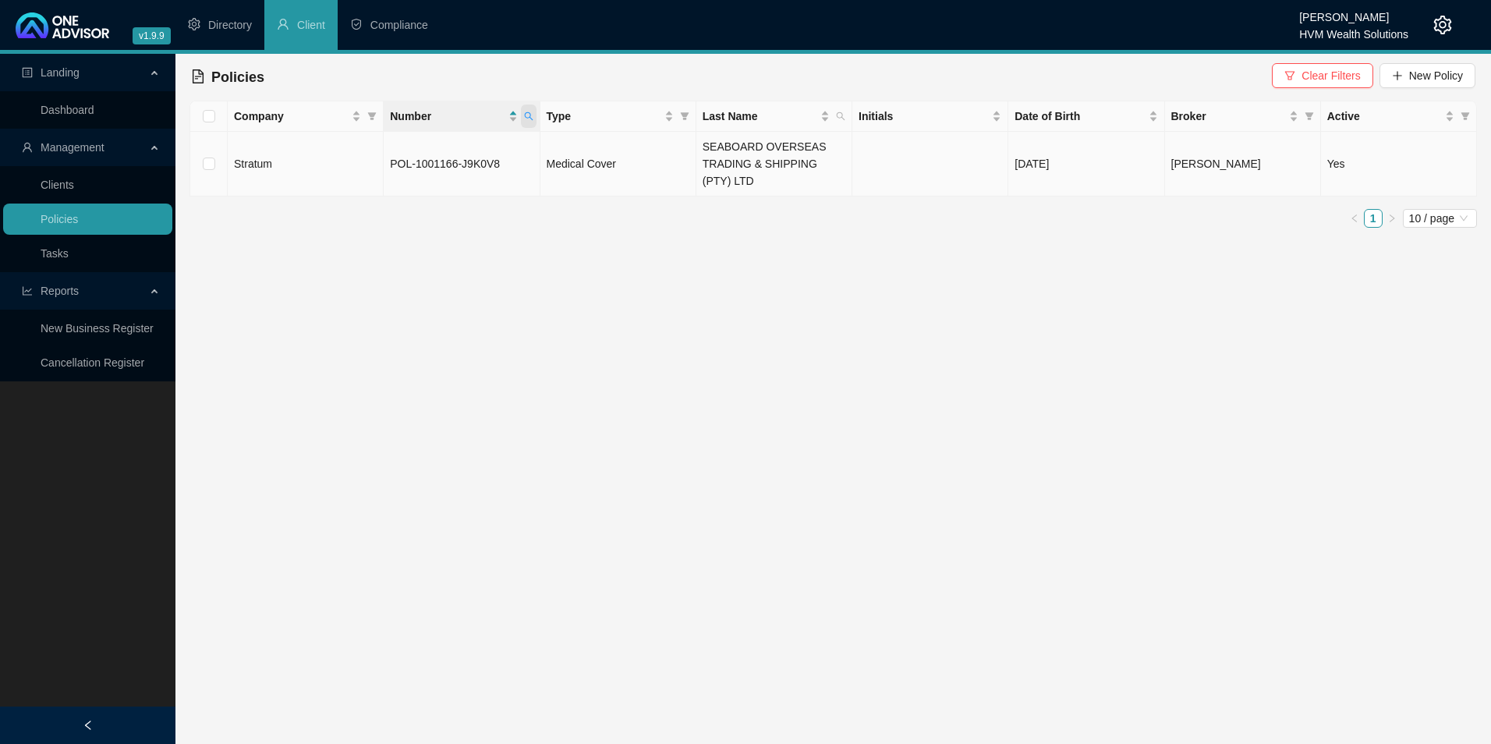
click at [529, 121] on span at bounding box center [529, 115] width 16 height 23
drag, startPoint x: 494, startPoint y: 143, endPoint x: 311, endPoint y: 144, distance: 183.2
click at [314, 145] on body "v1.9.9 [PERSON_NAME] HVM Wealth Solutions Directory Client Compliance Landing D…" at bounding box center [745, 372] width 1491 height 744
paste input "638378841"
type input "638378841"
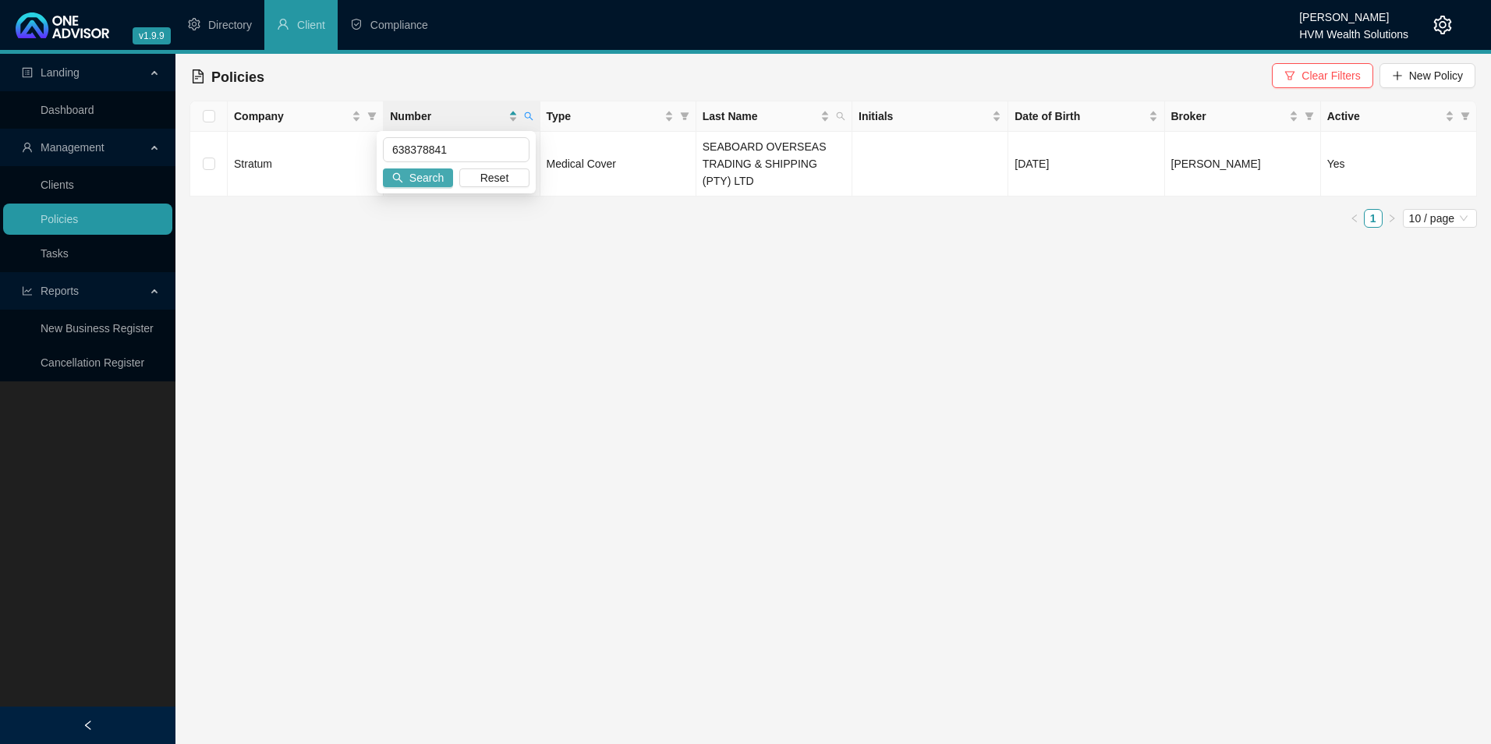
click at [448, 179] on button "Search" at bounding box center [418, 177] width 70 height 19
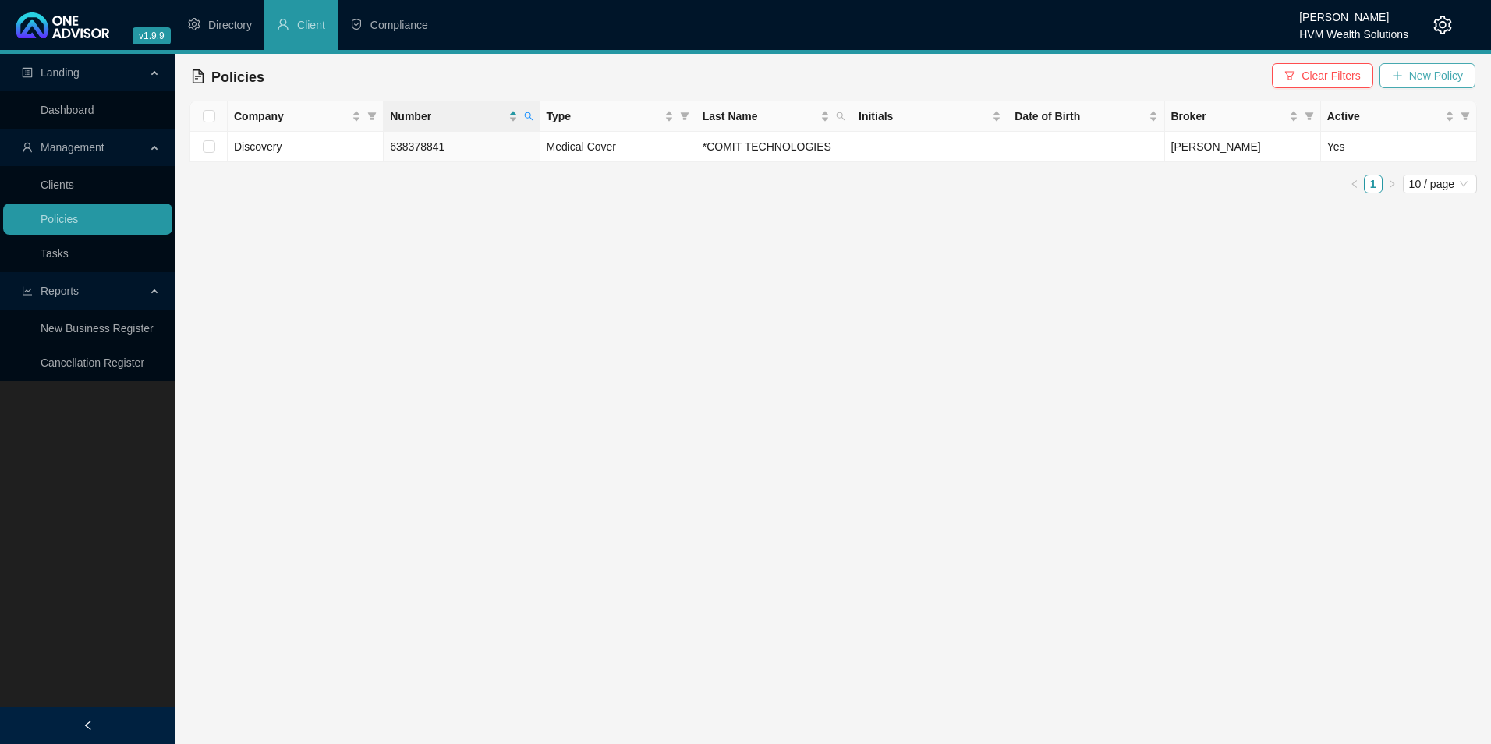
click at [1438, 75] on span "New Policy" at bounding box center [1436, 75] width 54 height 17
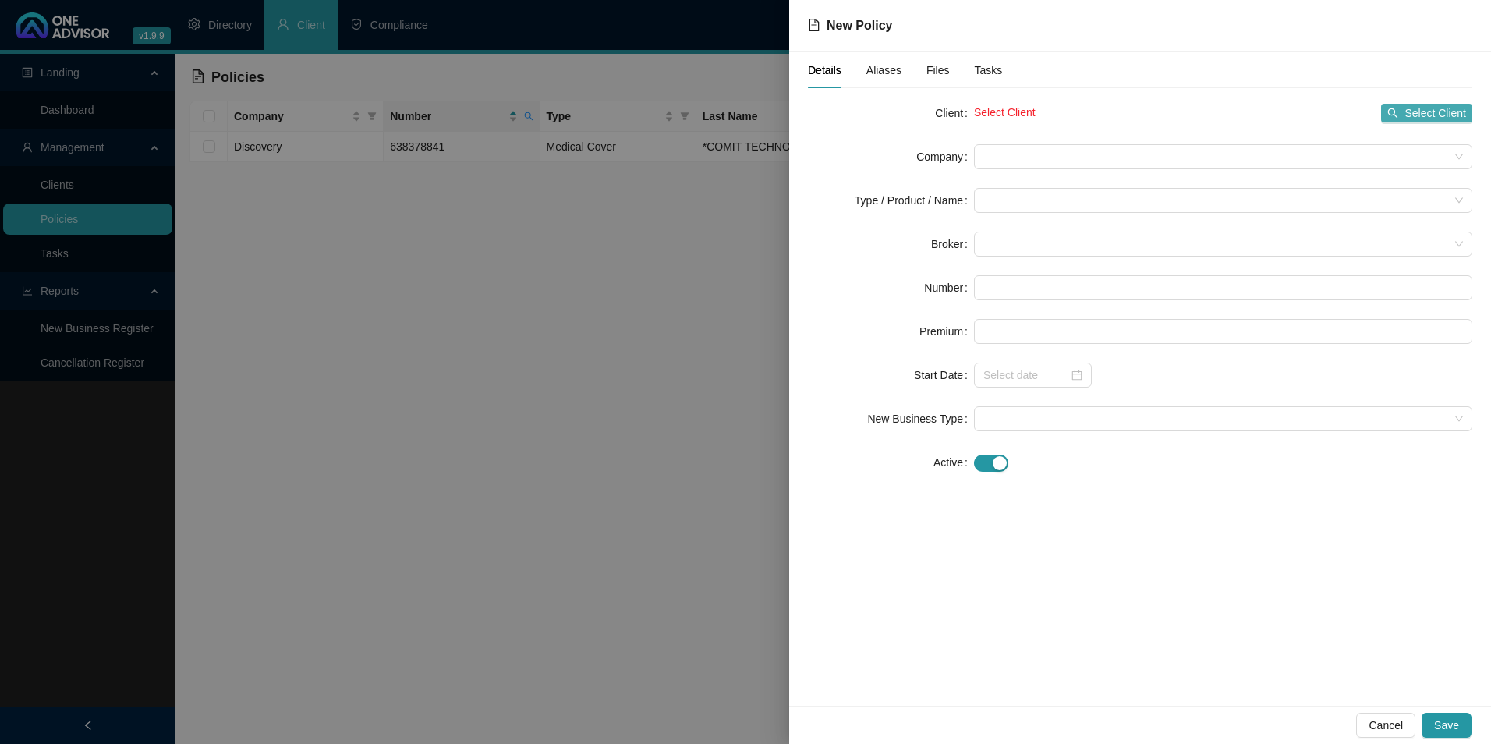
click at [1423, 119] on span "Select Client" at bounding box center [1435, 112] width 62 height 17
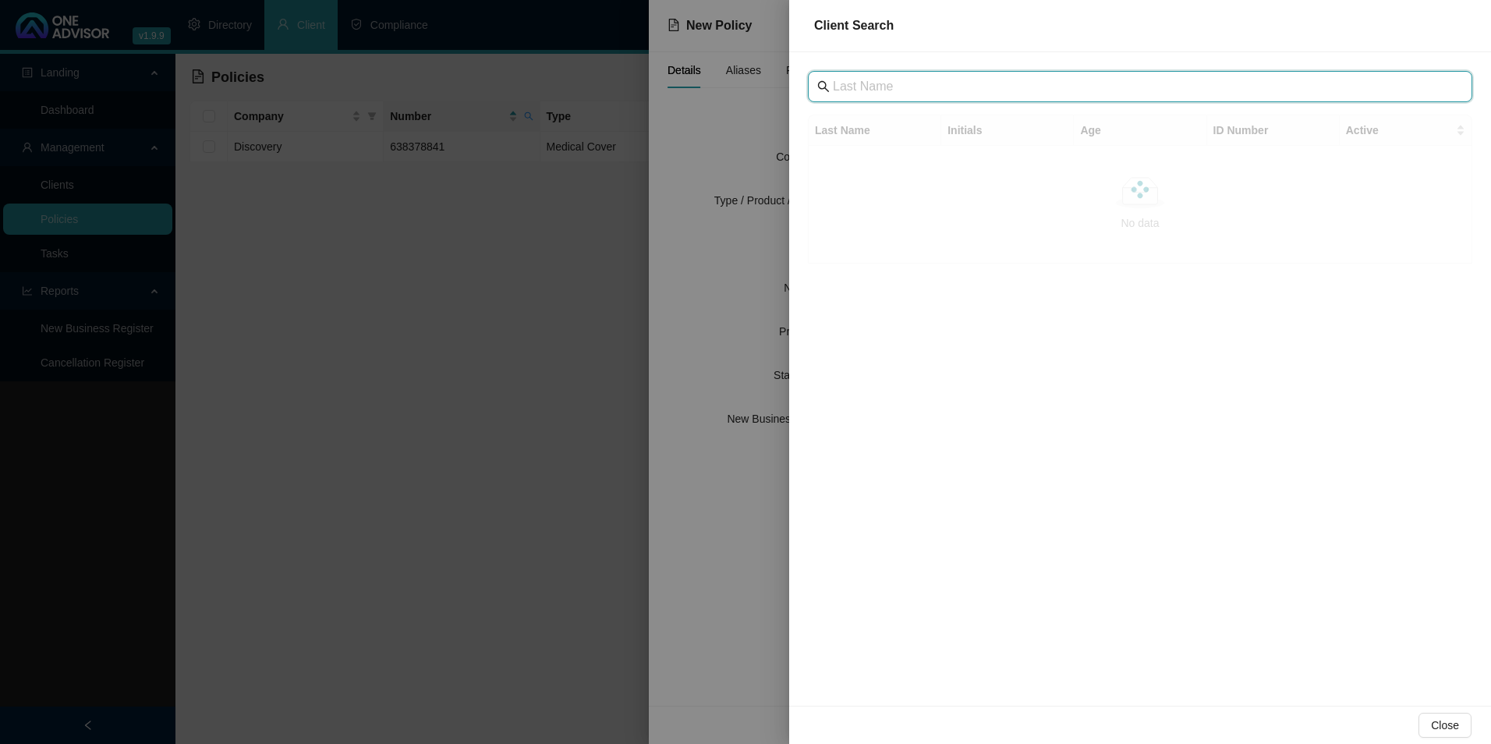
click at [978, 91] on input "text" at bounding box center [1141, 86] width 617 height 19
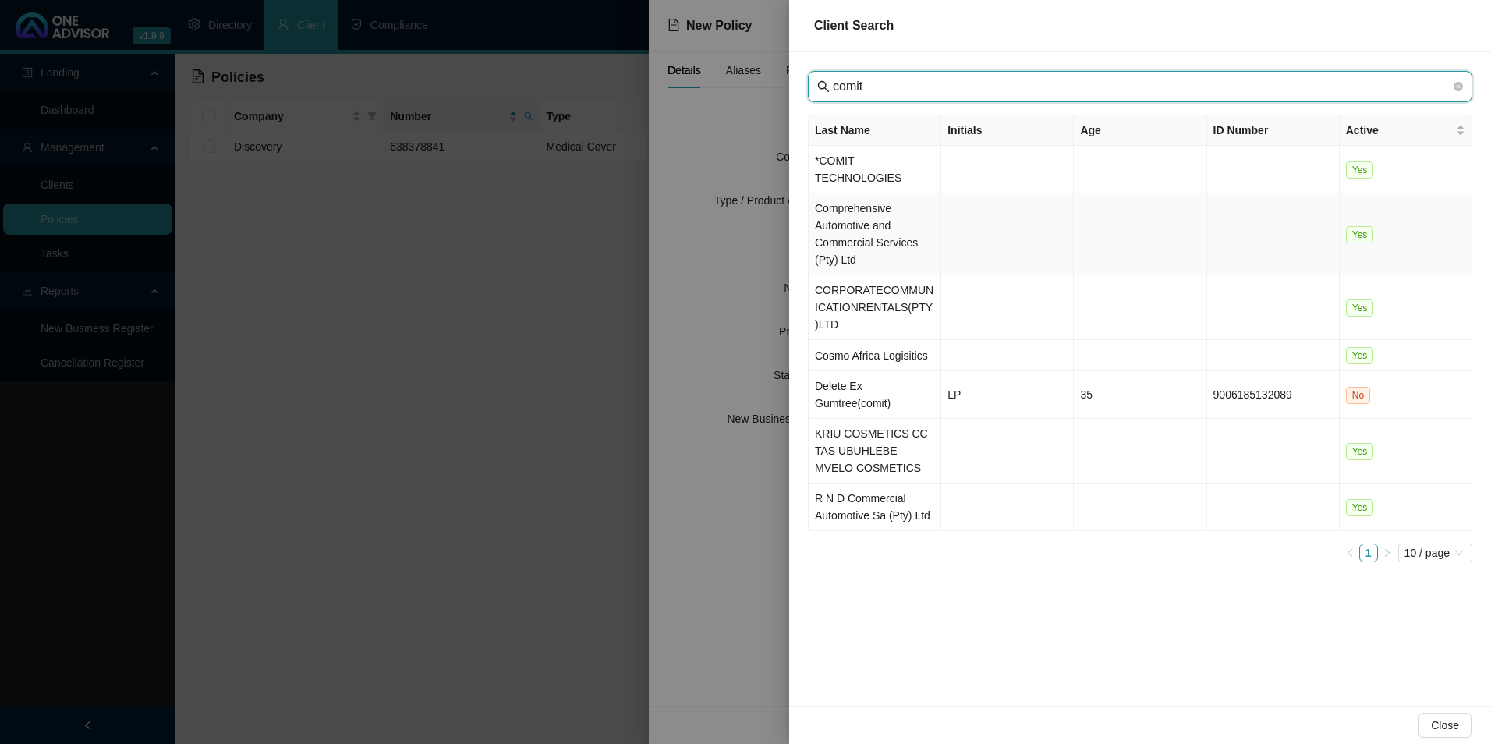
type input "comit"
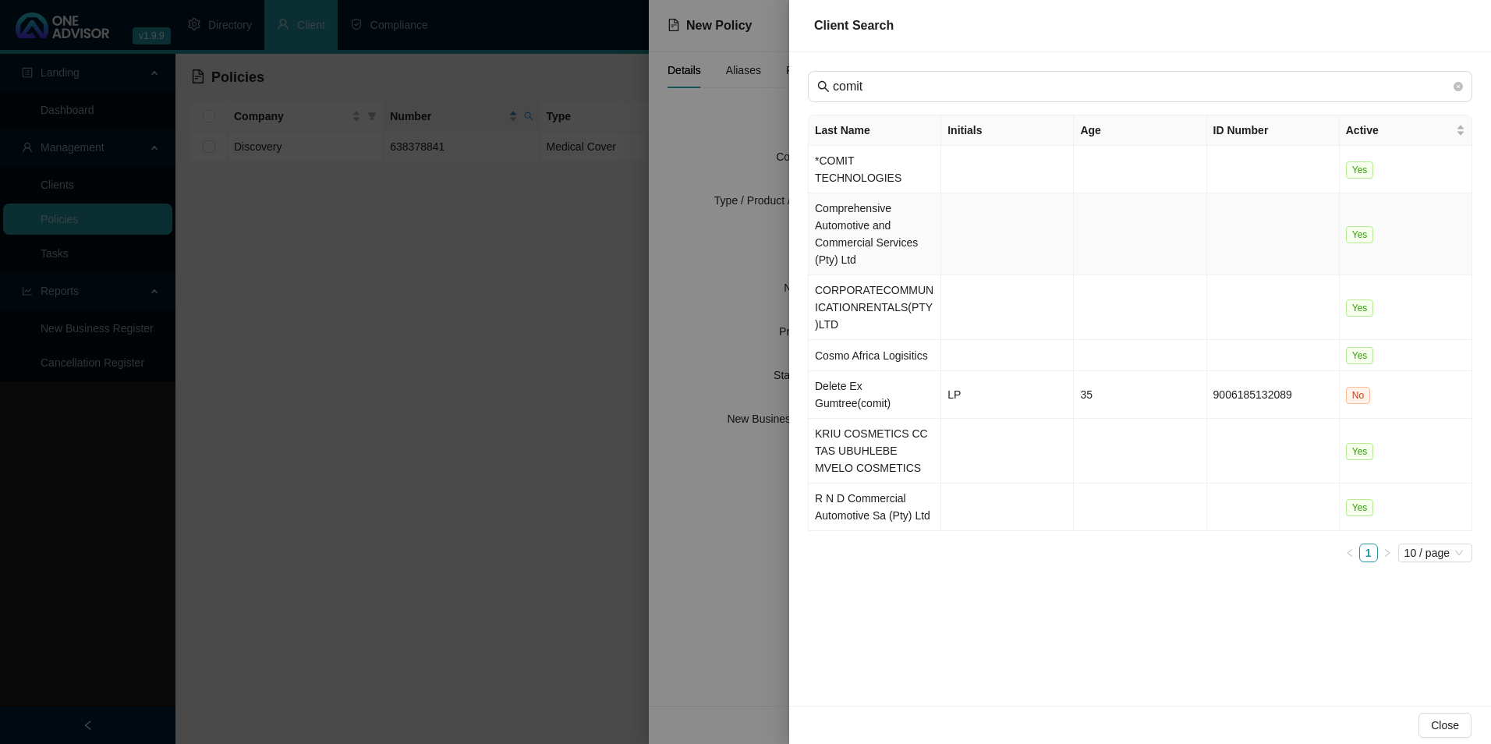
click at [883, 164] on td "*COMIT TECHNOLOGIES" at bounding box center [874, 170] width 133 height 48
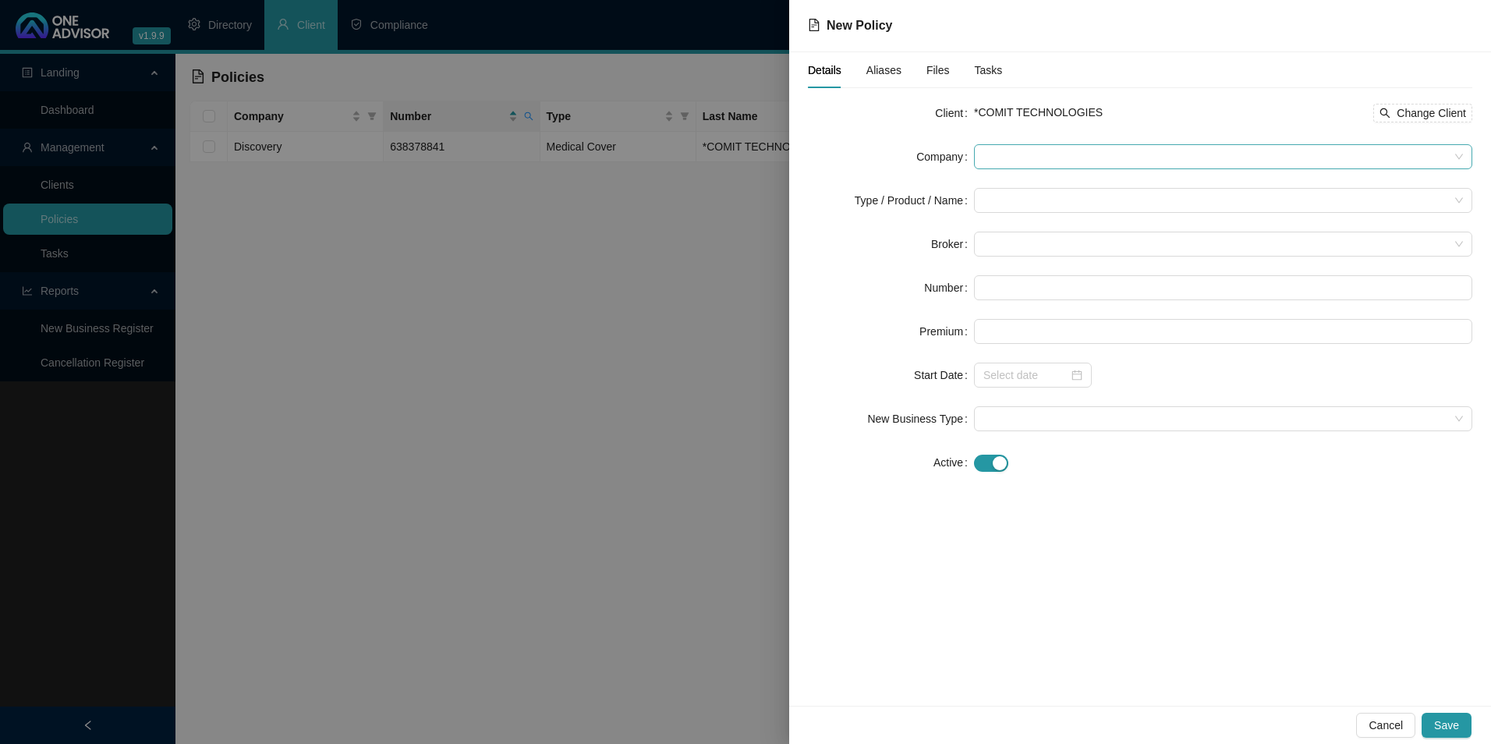
click at [1013, 162] on span at bounding box center [1222, 156] width 479 height 23
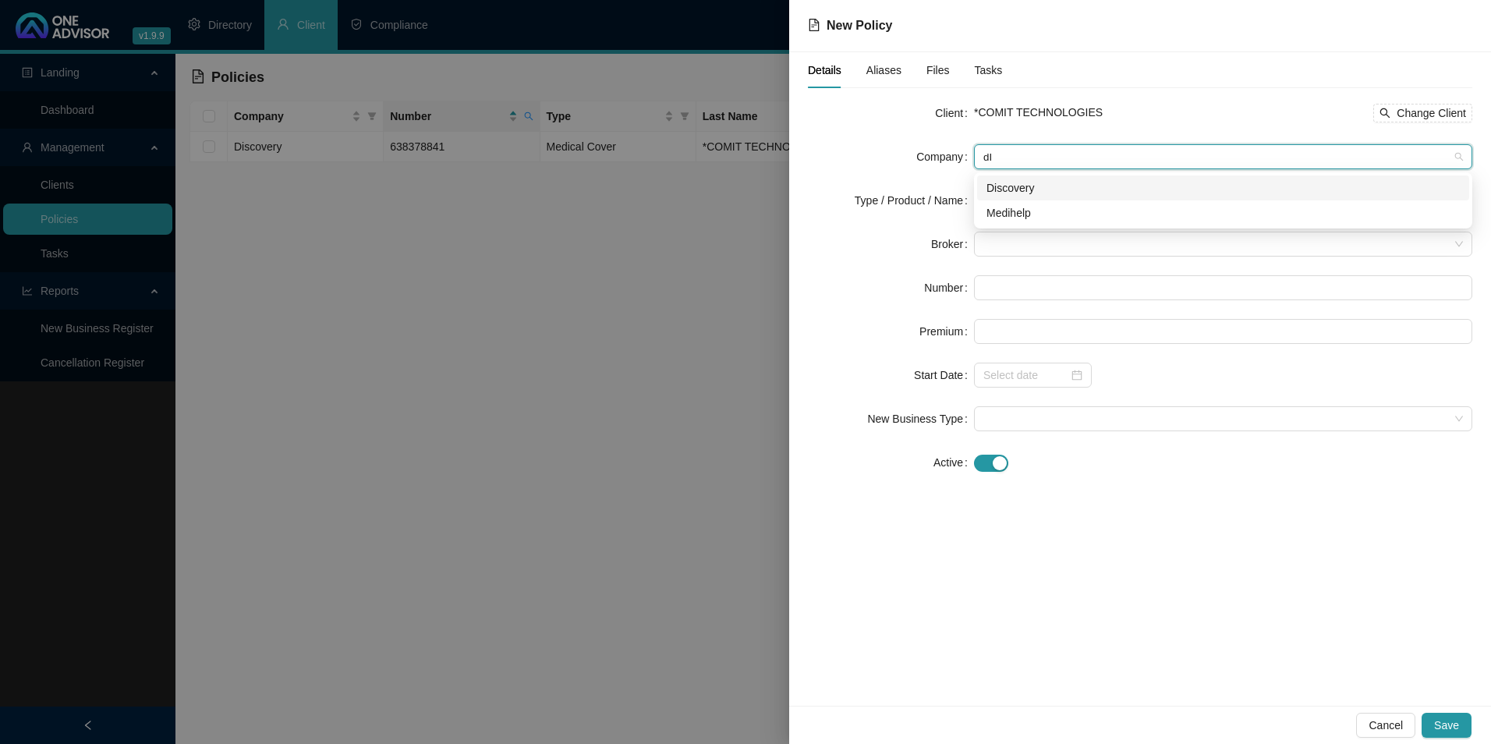
type input "dIS"
click at [1045, 188] on div "Discovery" at bounding box center [1222, 187] width 473 height 17
click at [1028, 204] on input "search" at bounding box center [1215, 200] width 465 height 23
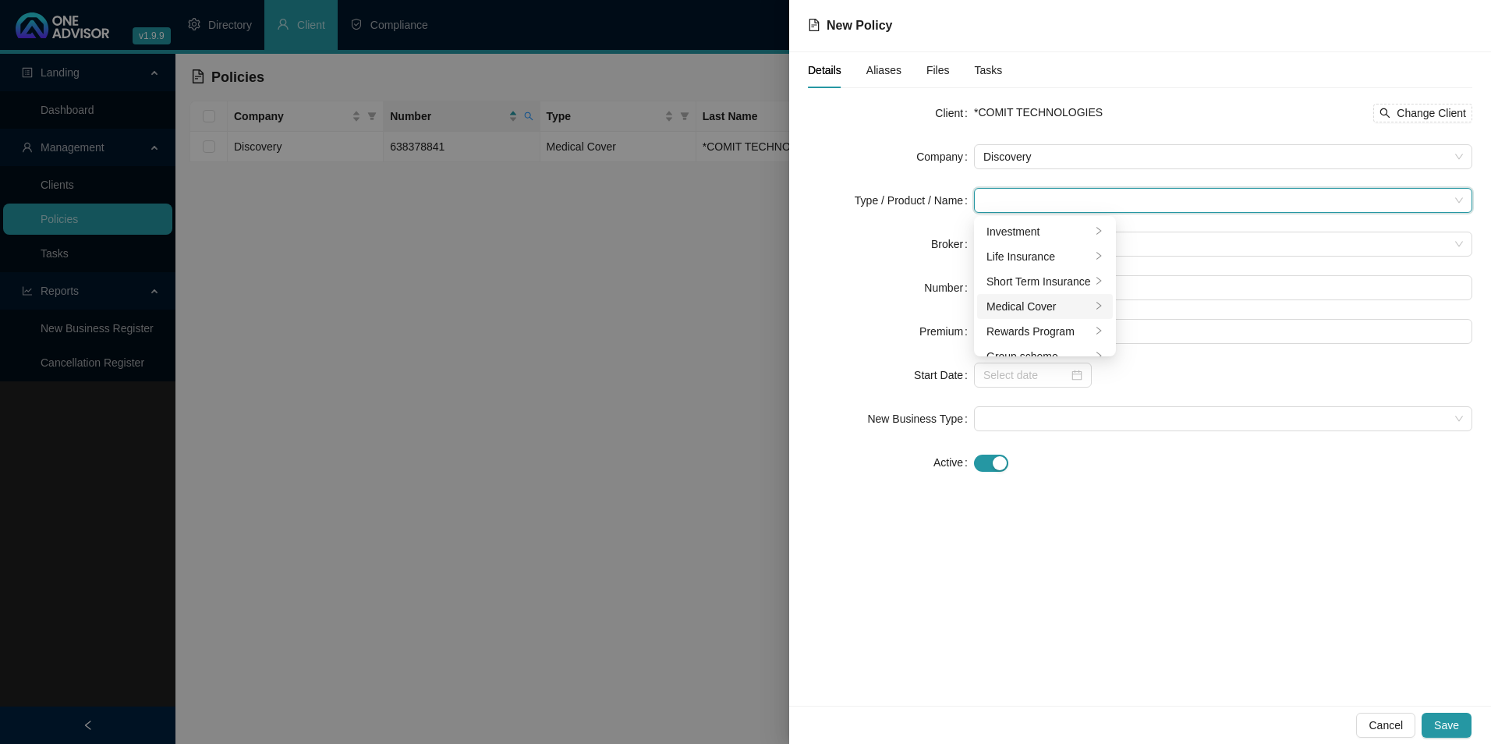
click at [1007, 301] on div "Medical Cover" at bounding box center [1038, 306] width 104 height 17
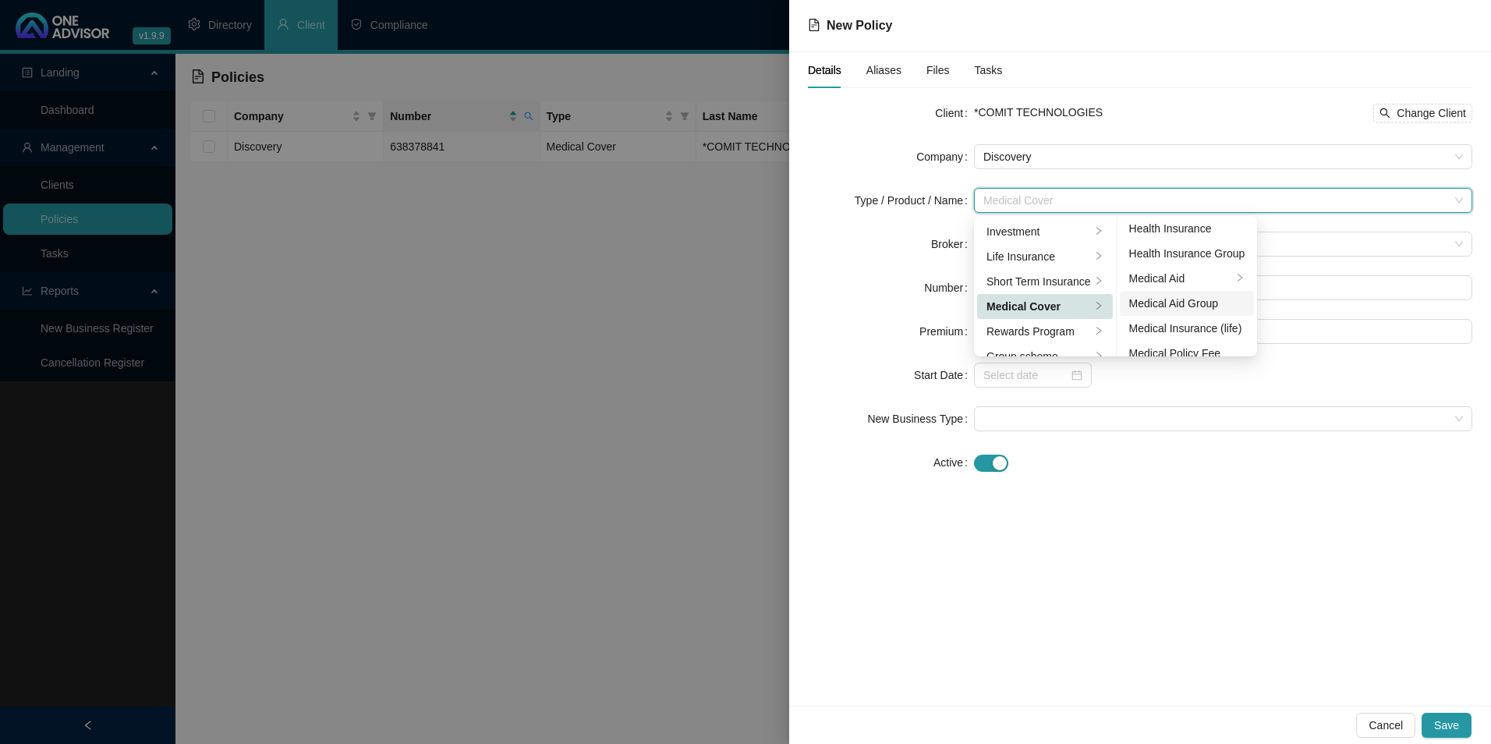
click at [1177, 306] on div "Medical Aid Group" at bounding box center [1187, 303] width 116 height 17
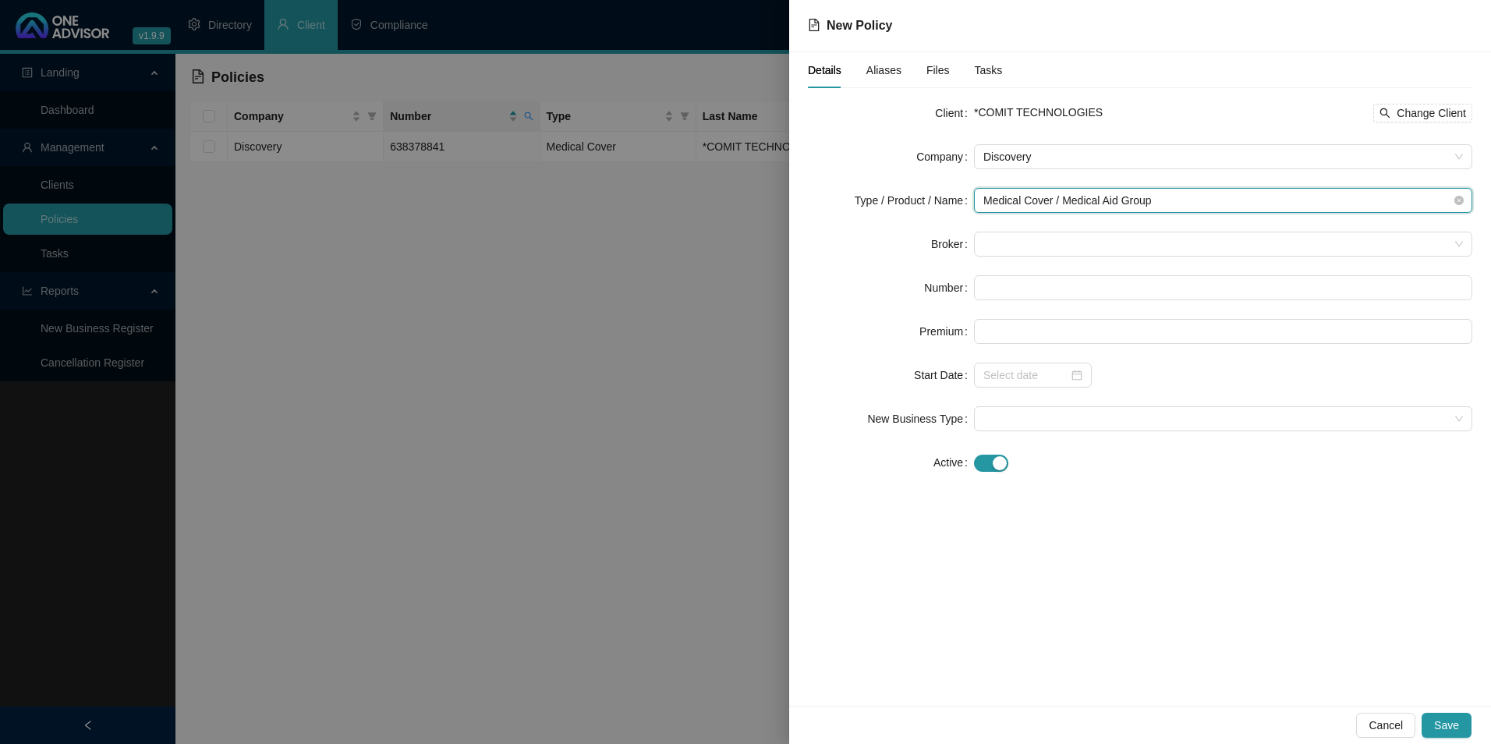
click at [1156, 209] on span "Medical Cover / Medical Aid Group" at bounding box center [1222, 200] width 479 height 23
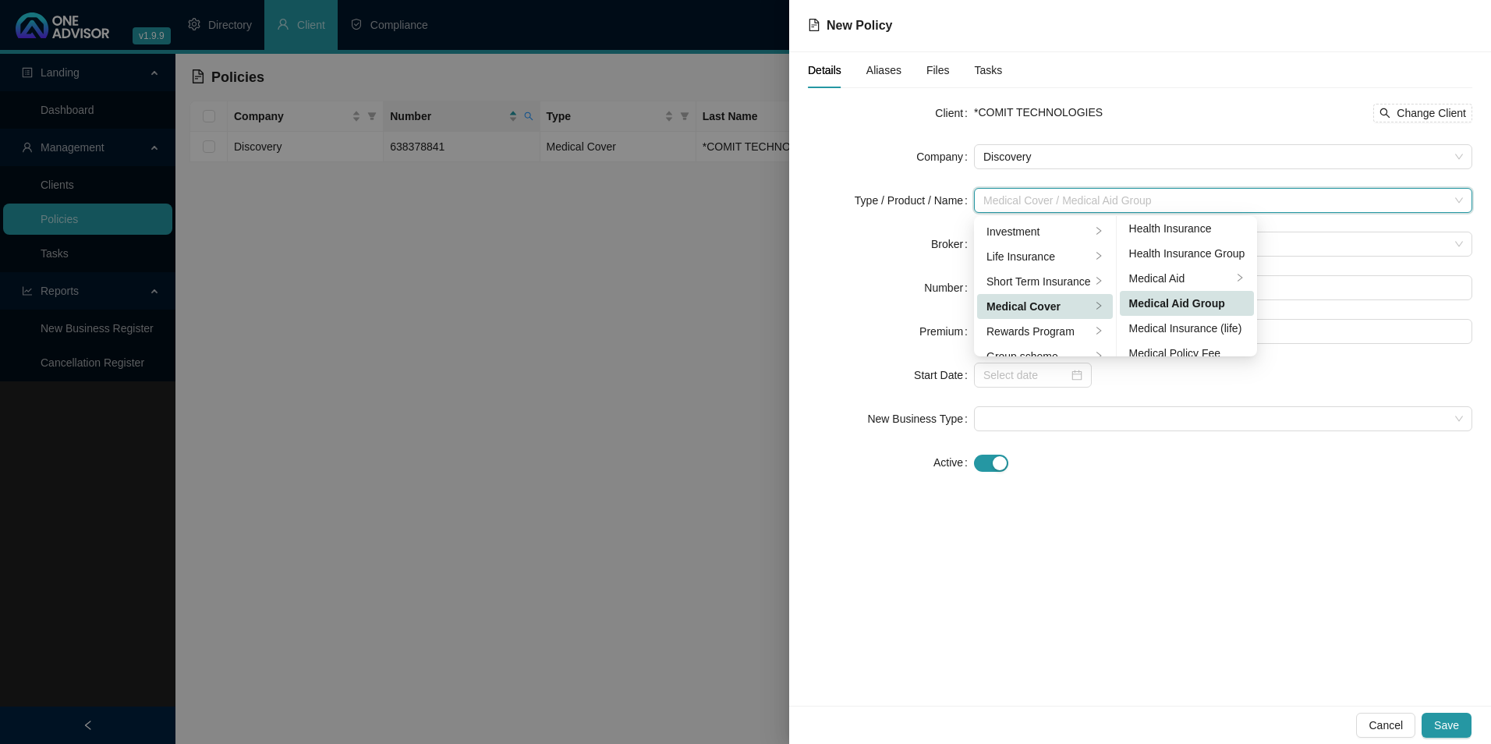
click at [1200, 299] on div "Medical Aid Group" at bounding box center [1187, 303] width 116 height 17
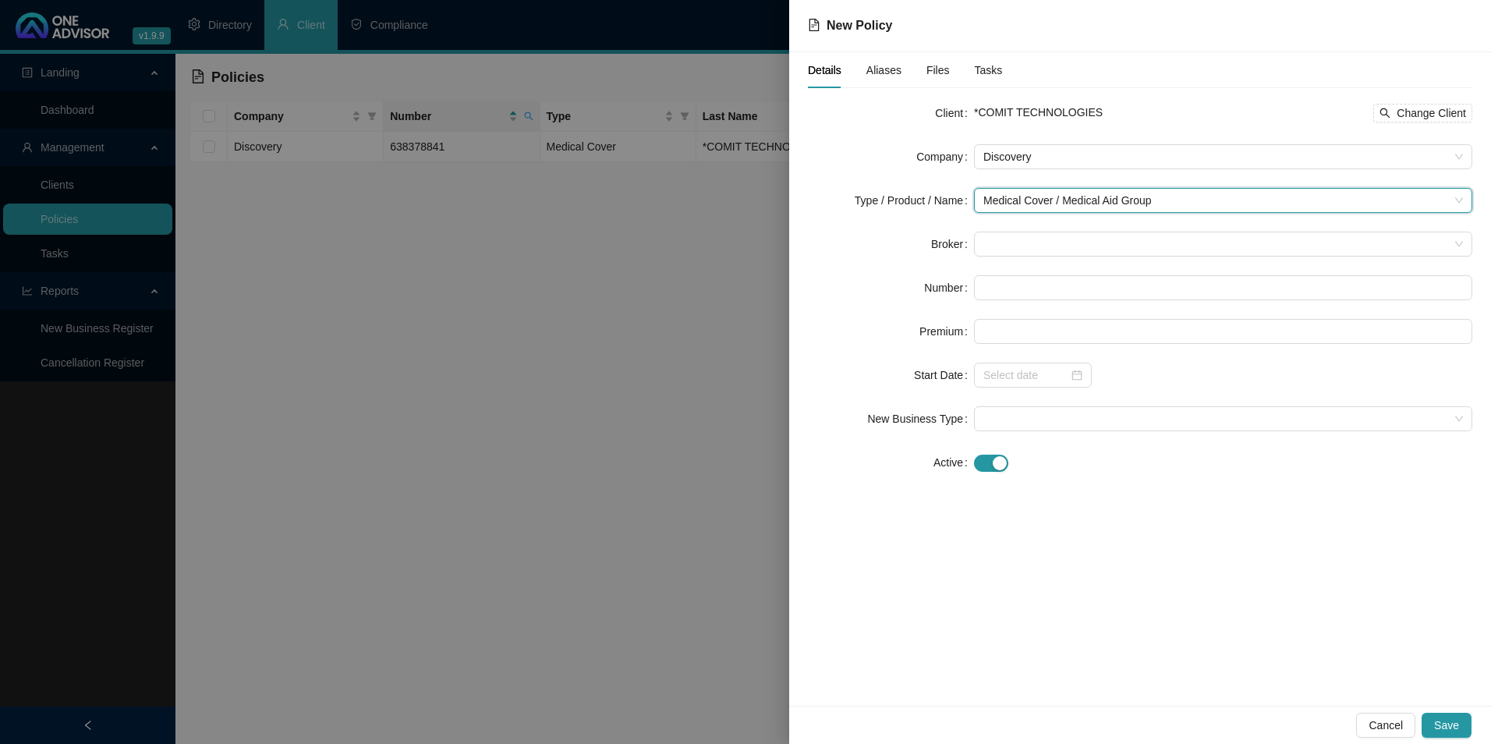
click at [1081, 219] on form "Client *COMIT TECHNOLOGIES Change Client Company Discovery Type / Product / Nam…" at bounding box center [1140, 288] width 664 height 374
click at [1078, 249] on span at bounding box center [1222, 243] width 479 height 23
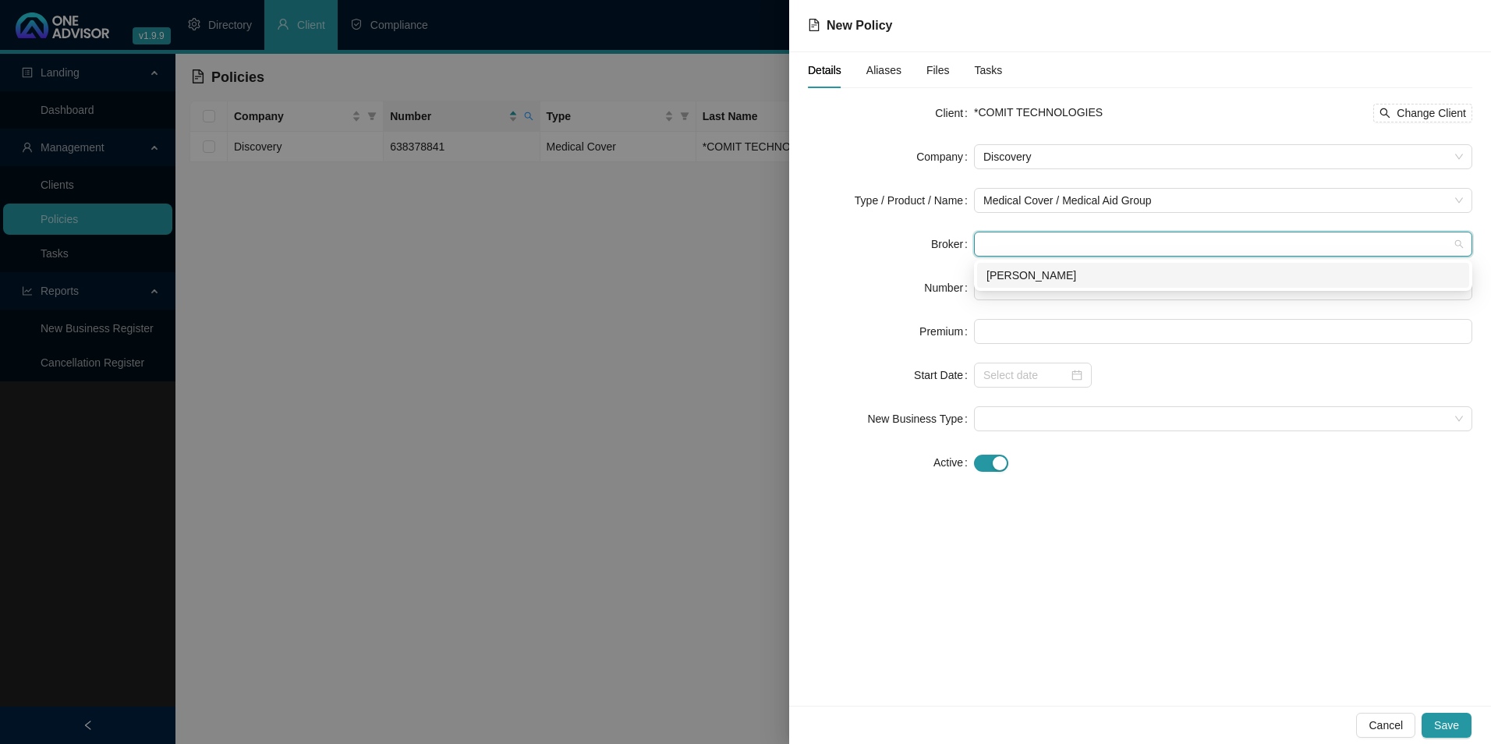
click at [1035, 275] on div "[PERSON_NAME]" at bounding box center [1222, 275] width 473 height 17
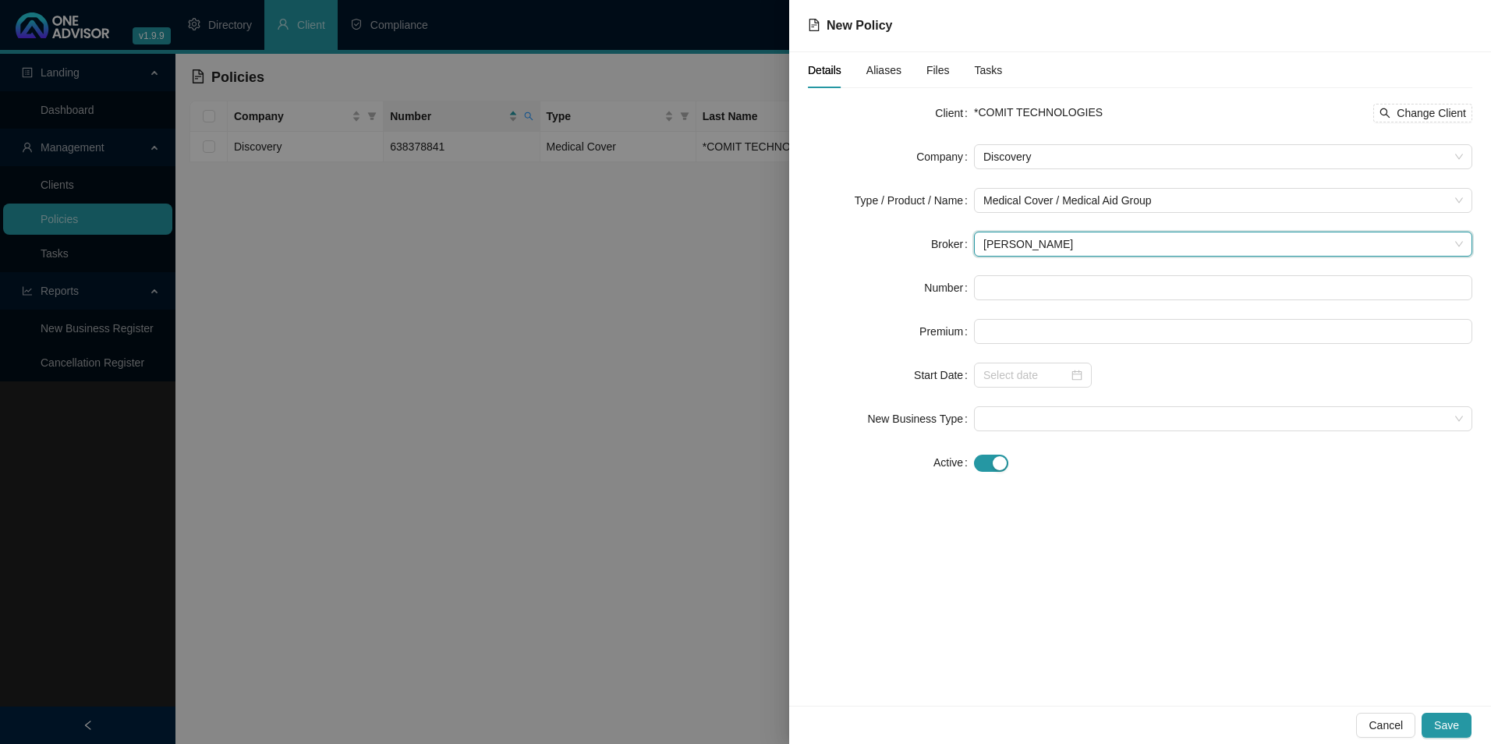
click at [1034, 300] on form "Client *COMIT TECHNOLOGIES Change Client Company Discovery Type / Product / Nam…" at bounding box center [1140, 288] width 664 height 374
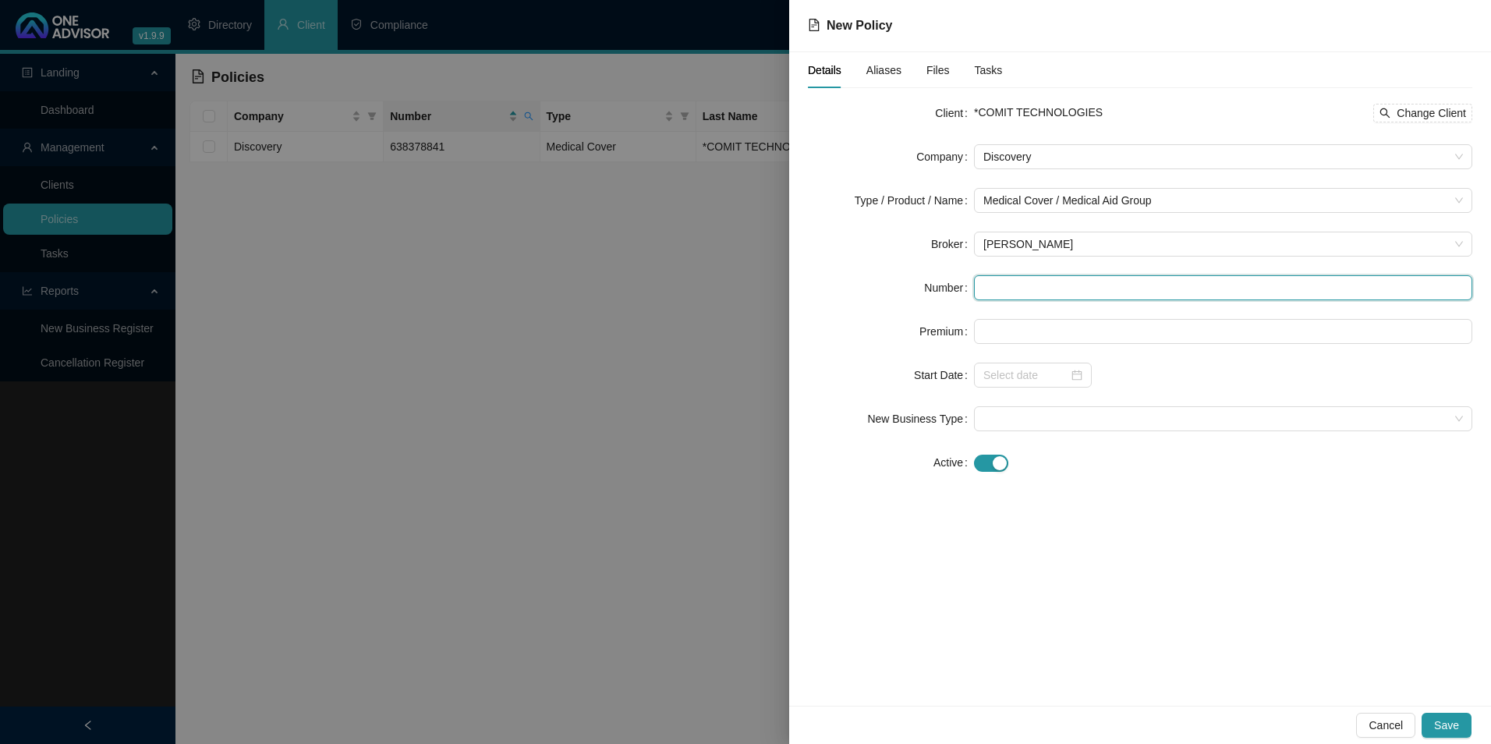
click at [1032, 294] on input "text" at bounding box center [1223, 287] width 498 height 25
click at [986, 272] on form "Client *COMIT TECHNOLOGIES Change Client Company Discovery Type / Product / Nam…" at bounding box center [1140, 288] width 664 height 374
paste input "638378841"
click at [1003, 285] on input "638378841" at bounding box center [1223, 287] width 498 height 25
type input "638378841"
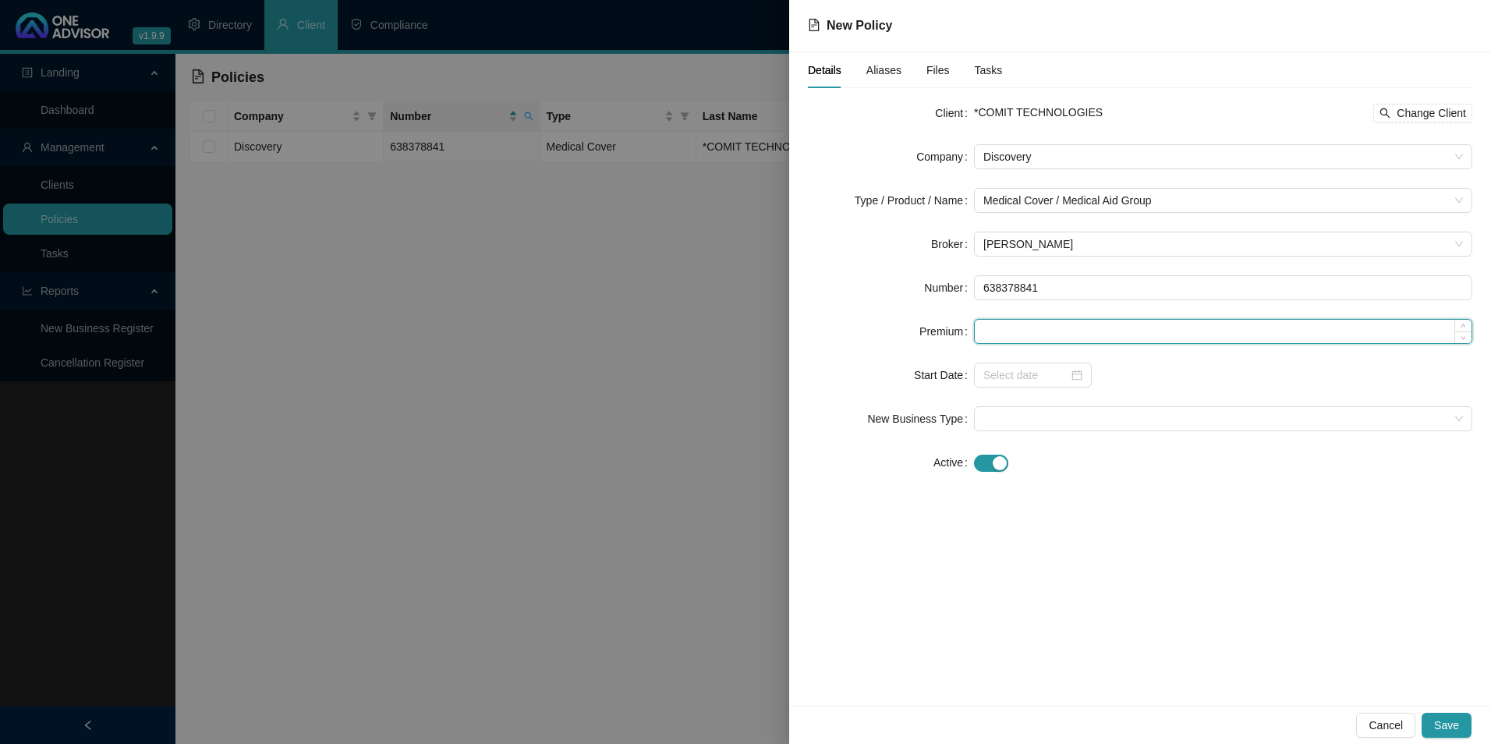
click at [1043, 331] on input at bounding box center [1223, 331] width 497 height 23
paste input "5659"
type input "5659.00"
click at [1033, 371] on input at bounding box center [1025, 374] width 85 height 17
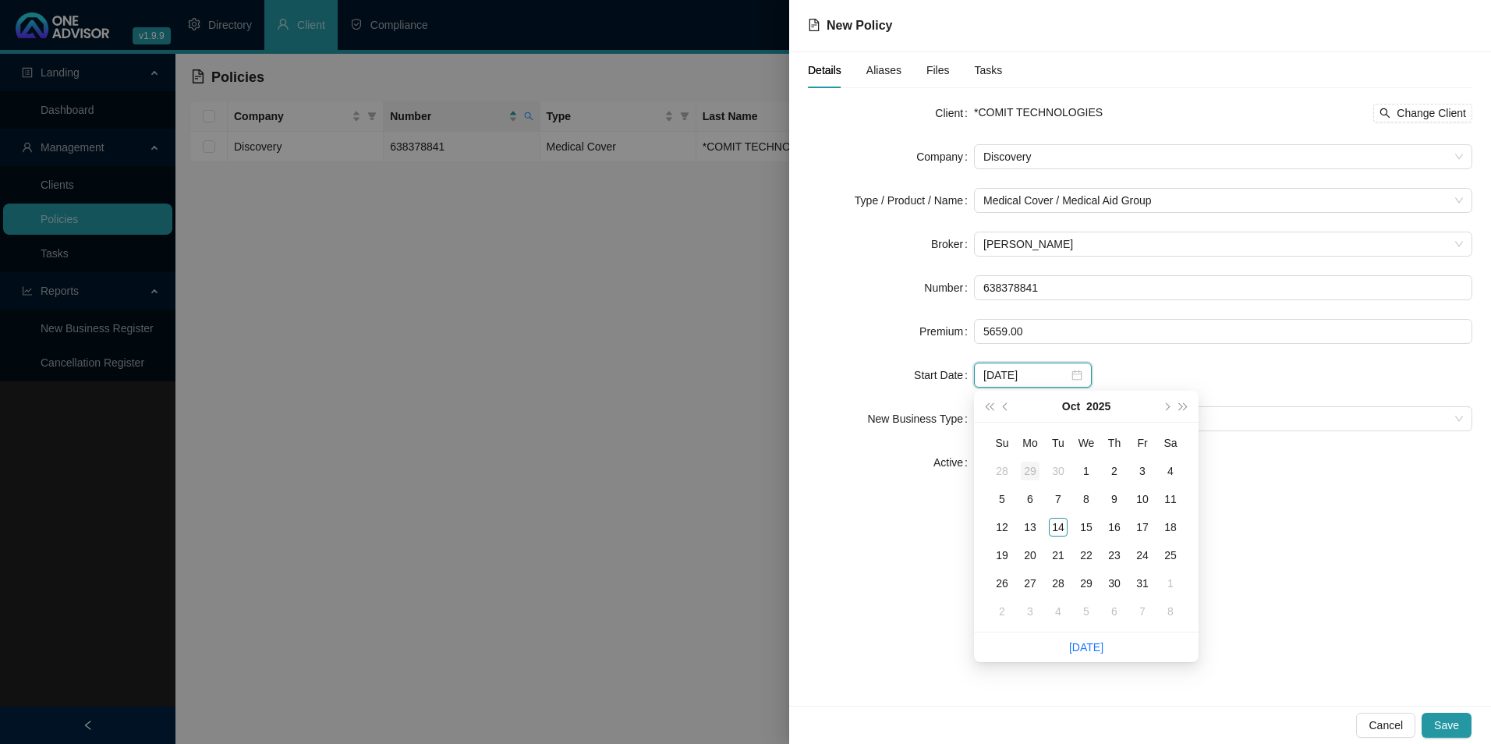
type input "[DATE]"
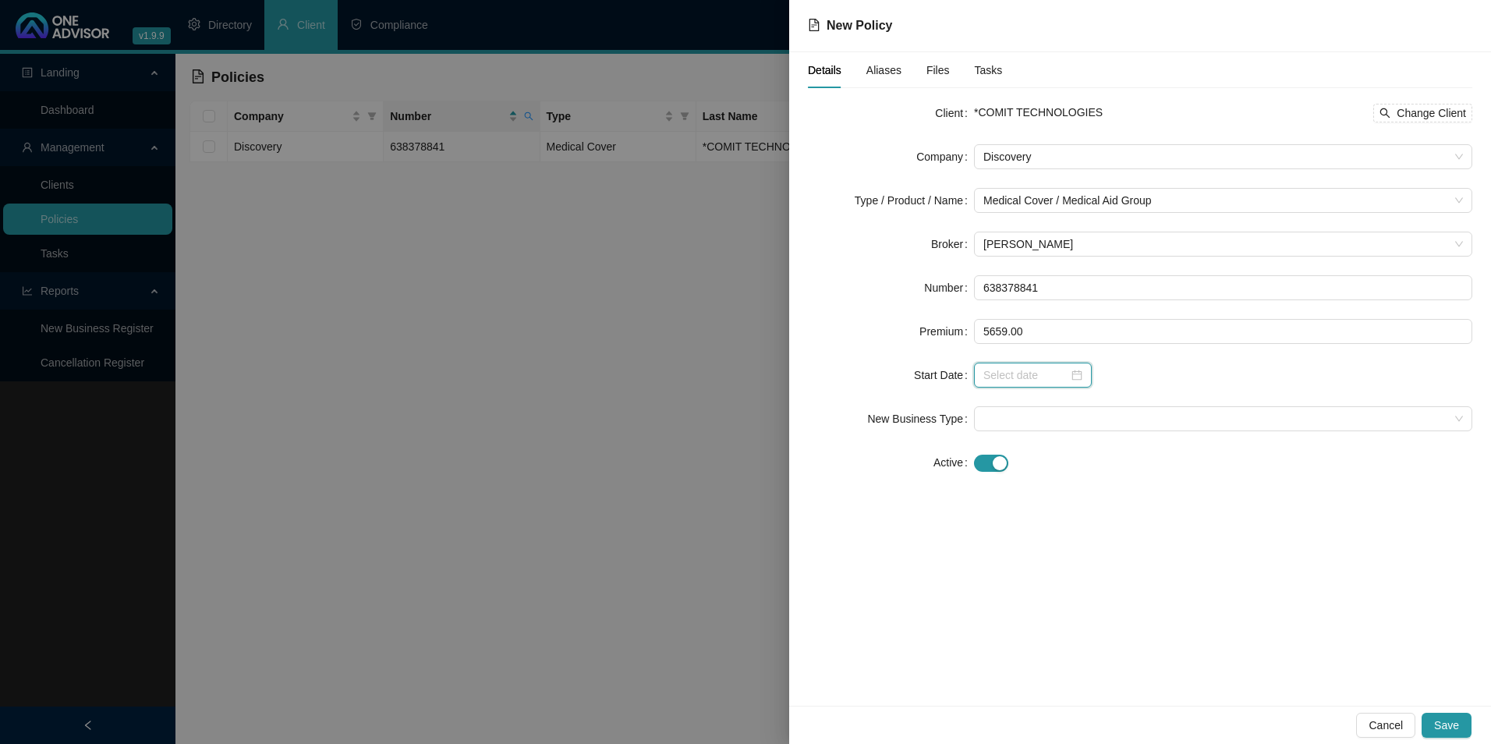
click at [1009, 369] on input at bounding box center [1025, 374] width 85 height 17
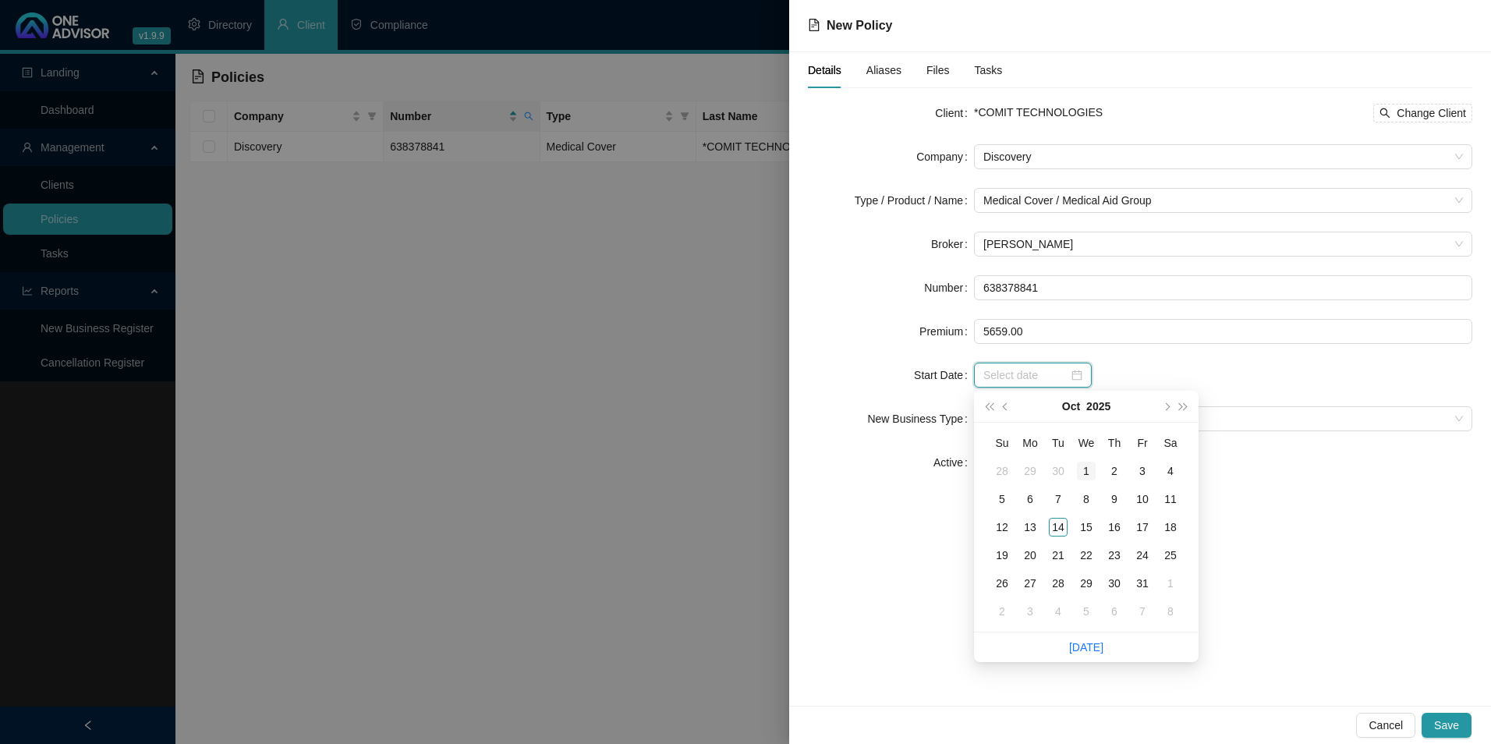
type input "[DATE]"
click at [1081, 469] on div "1" at bounding box center [1086, 471] width 19 height 19
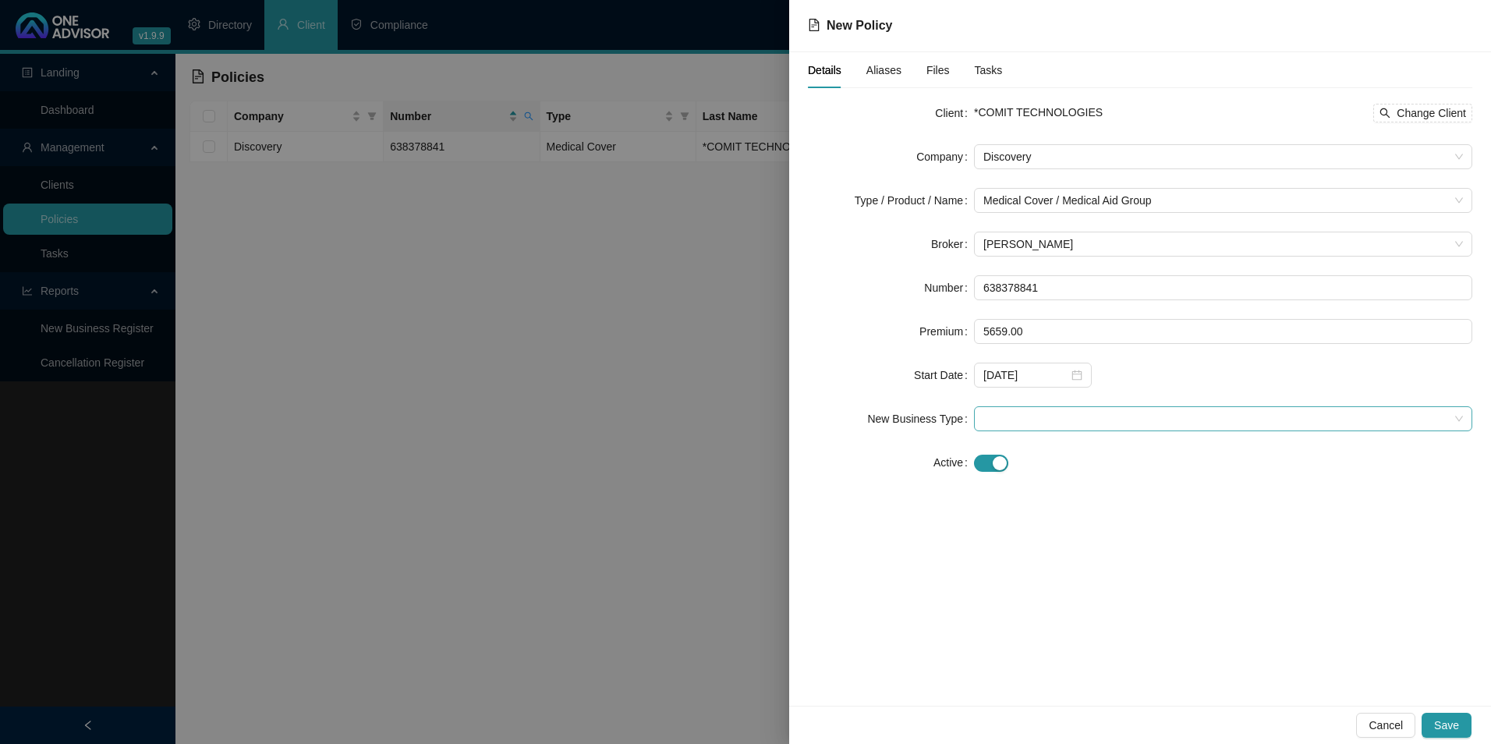
click at [1063, 428] on span at bounding box center [1222, 418] width 479 height 23
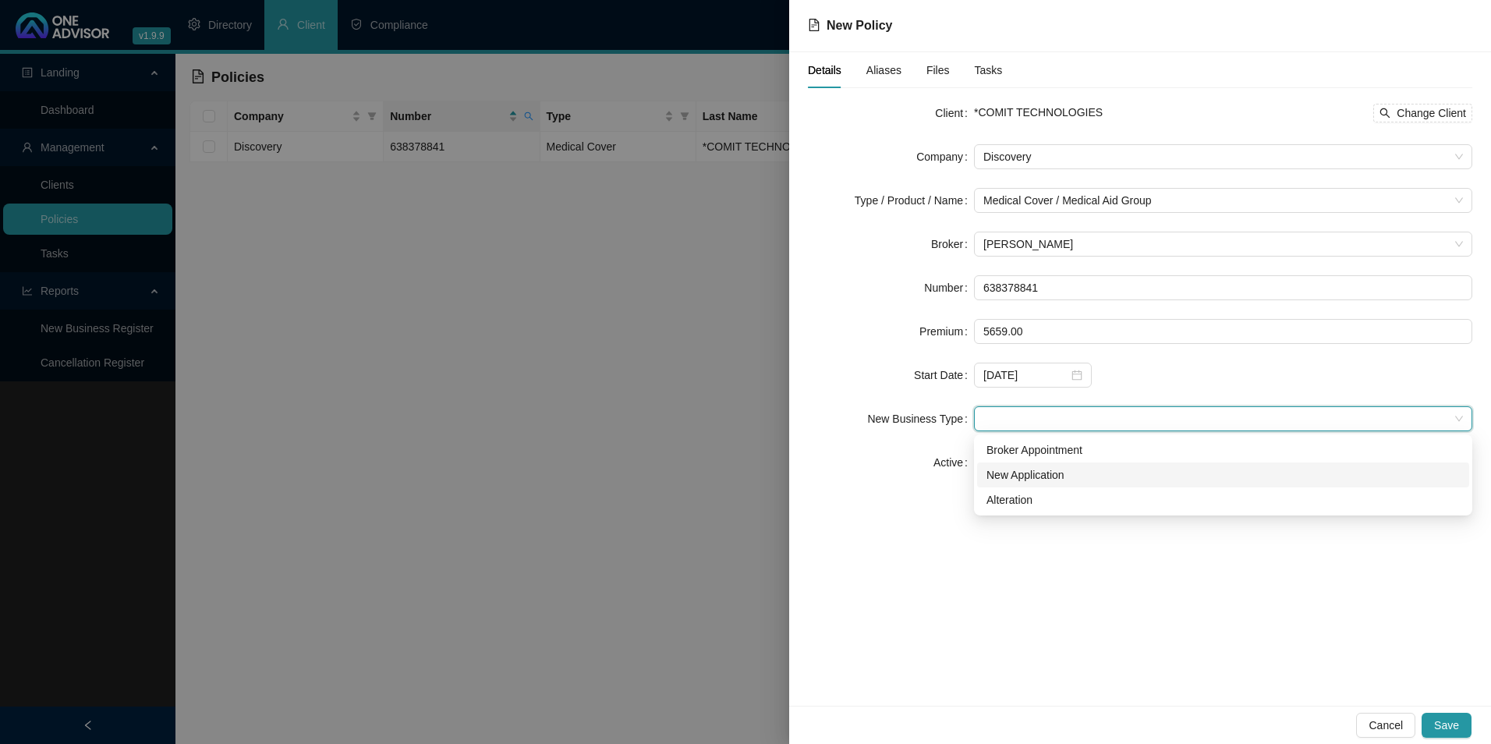
click at [1063, 473] on div "New Application" at bounding box center [1222, 474] width 473 height 17
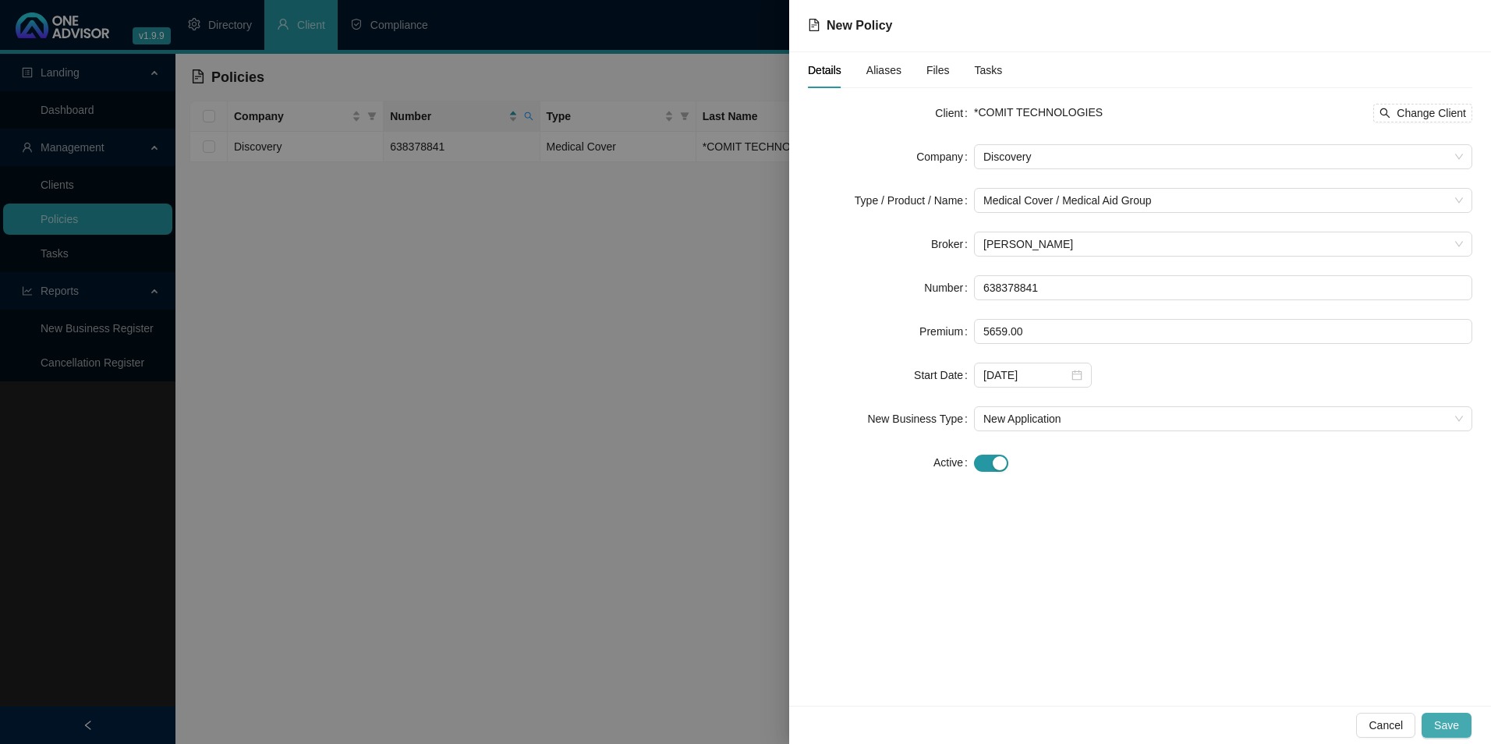
click at [1452, 718] on span "Save" at bounding box center [1446, 724] width 25 height 17
click at [1380, 729] on span "Cancel" at bounding box center [1385, 724] width 34 height 17
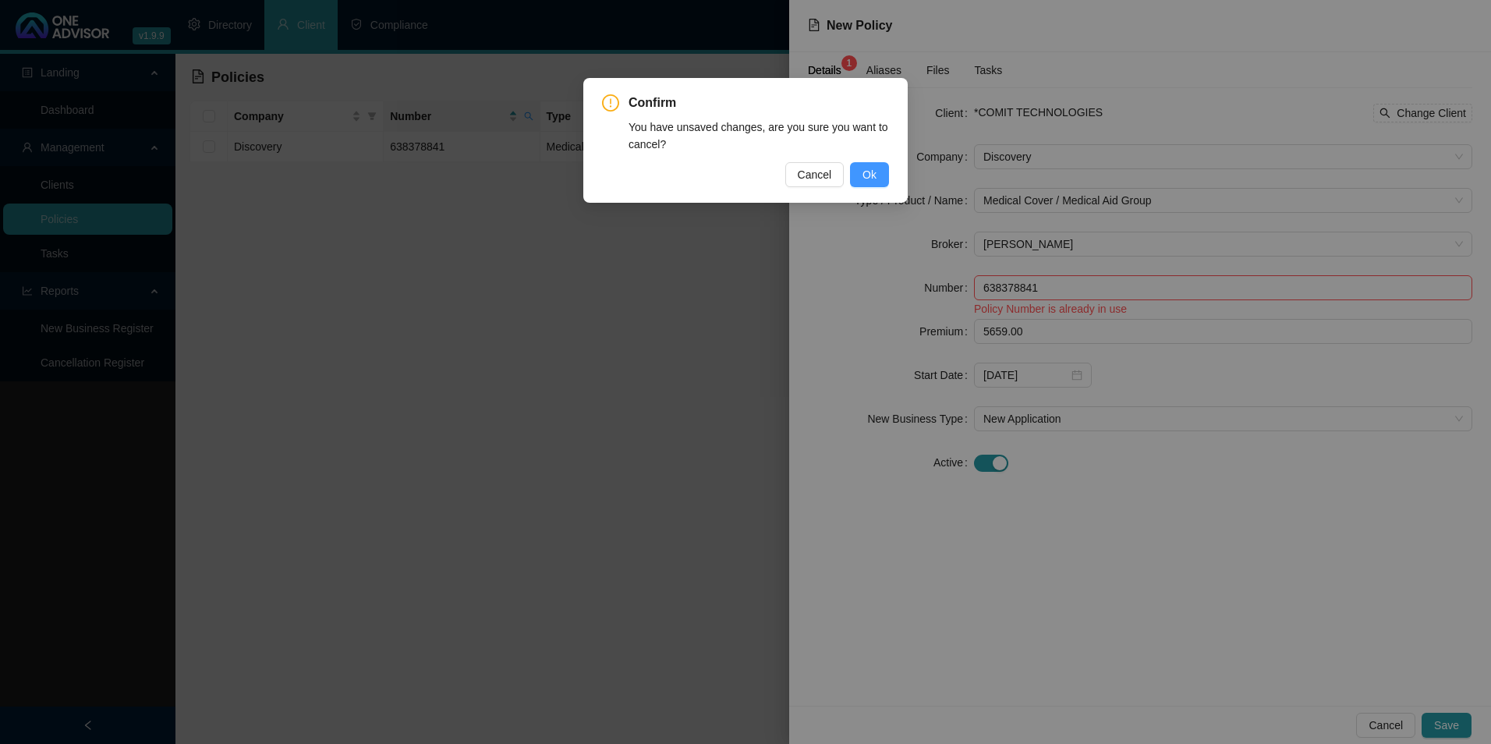
click at [876, 175] on button "Ok" at bounding box center [869, 174] width 39 height 25
